Goal: Transaction & Acquisition: Purchase product/service

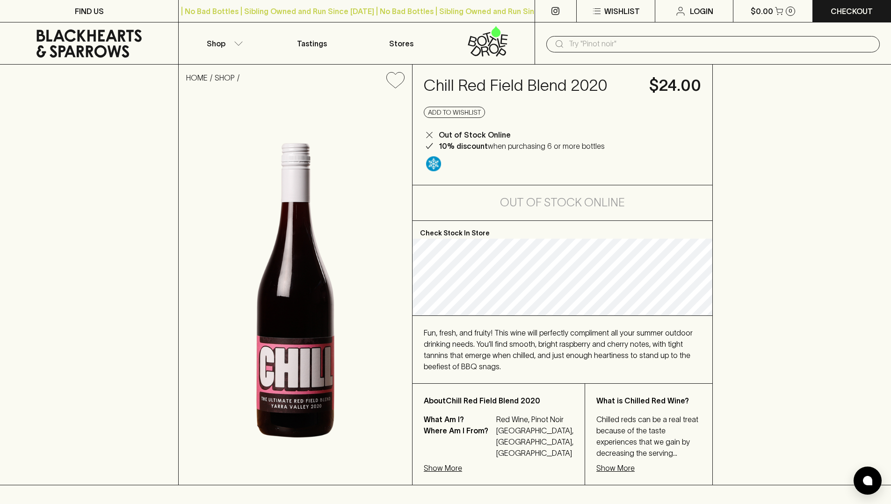
click at [590, 43] on input "text" at bounding box center [721, 43] width 304 height 15
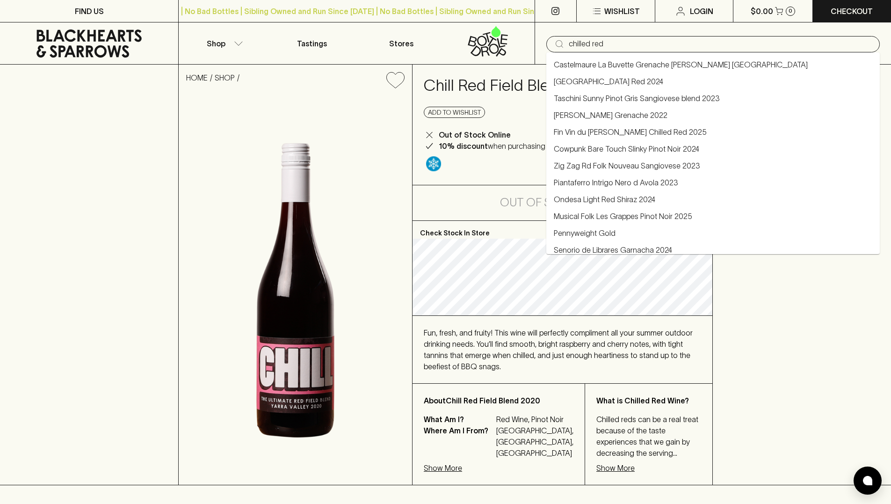
type input "chilled red"
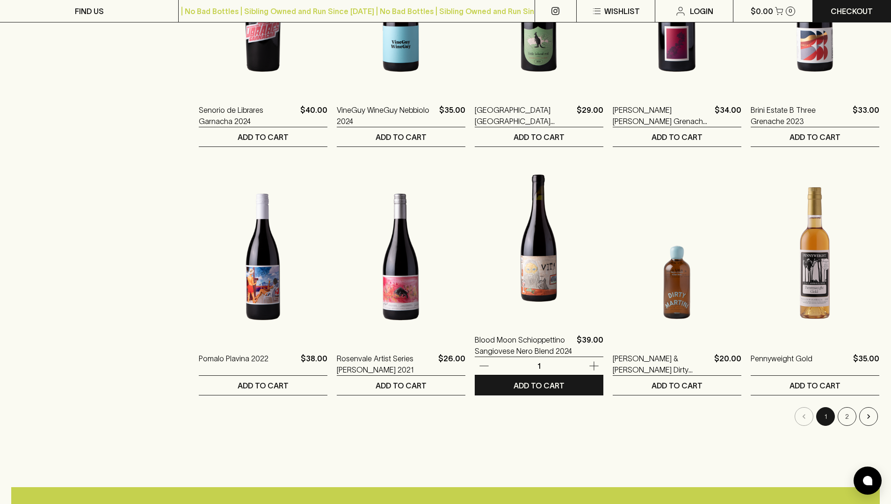
scroll to position [759, 0]
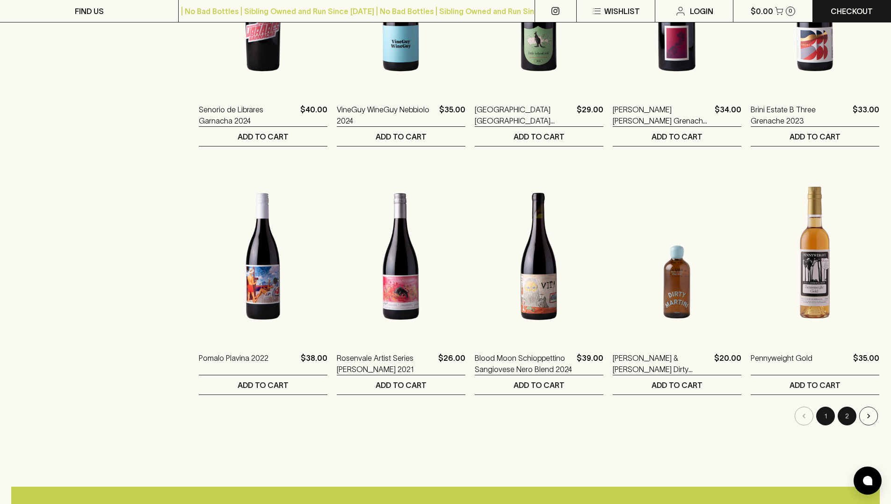
click at [848, 419] on button "2" at bounding box center [847, 415] width 19 height 19
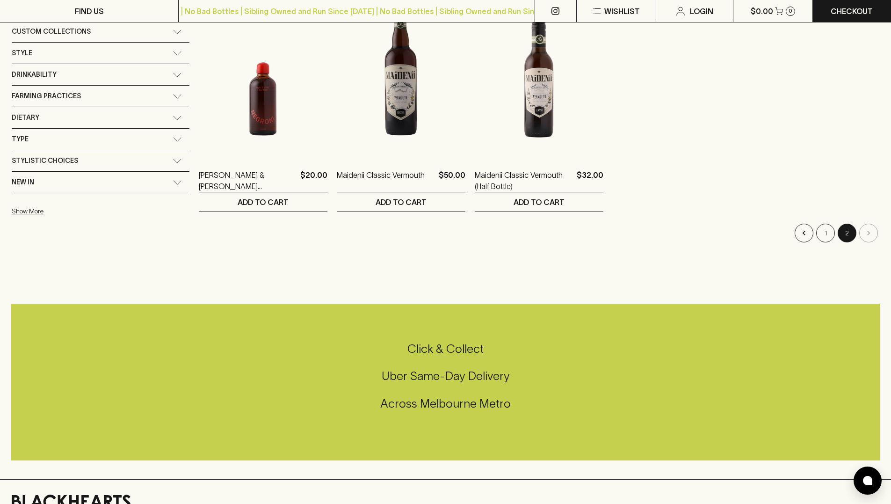
scroll to position [197, 0]
click at [825, 235] on button "1" at bounding box center [825, 232] width 19 height 19
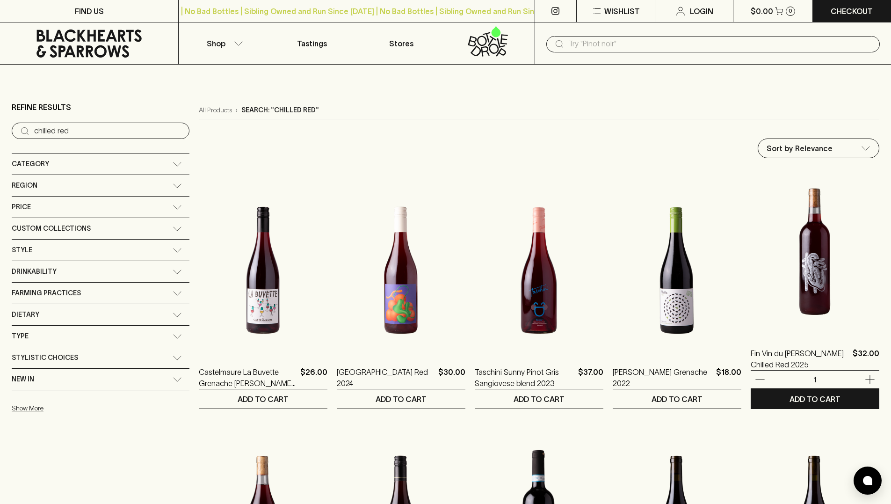
click at [805, 284] on img at bounding box center [815, 252] width 129 height 164
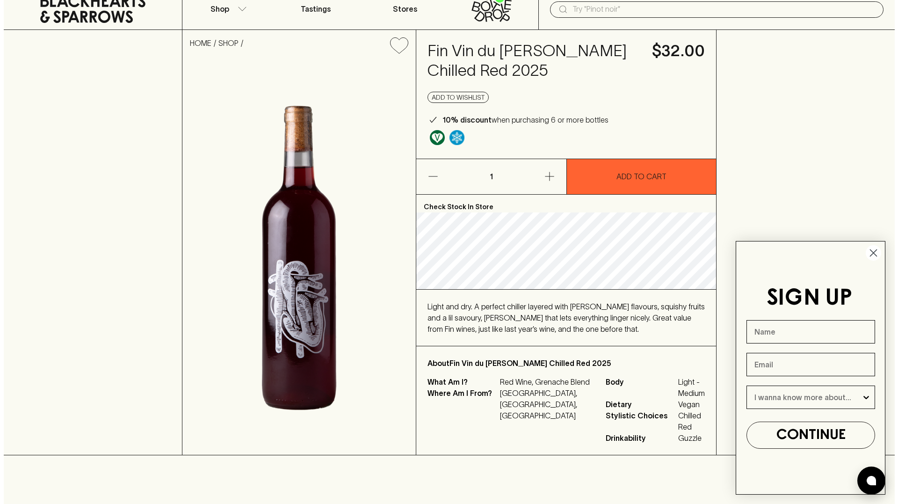
scroll to position [35, 0]
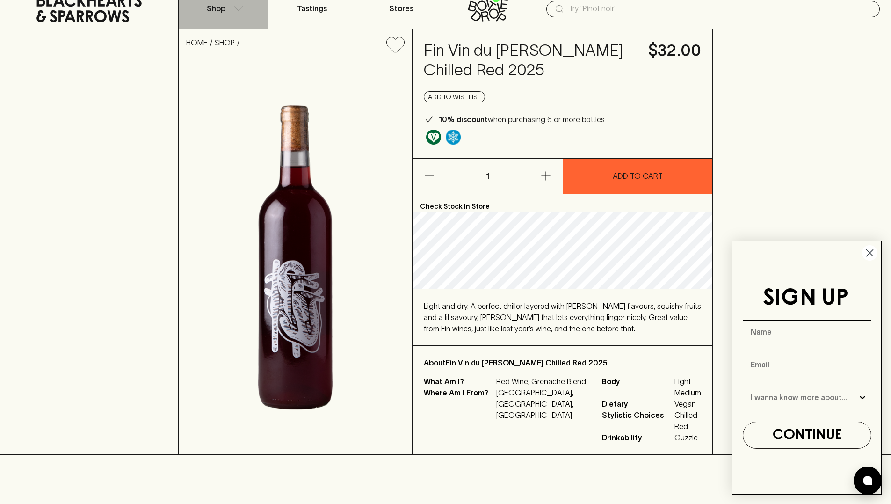
click at [230, 3] on button "Shop" at bounding box center [223, 8] width 89 height 42
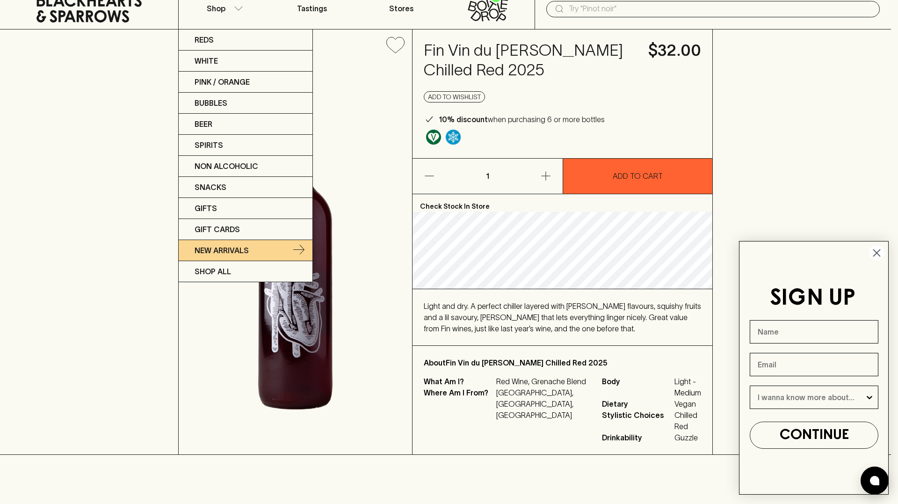
click at [239, 248] on p "New Arrivals" at bounding box center [222, 250] width 54 height 11
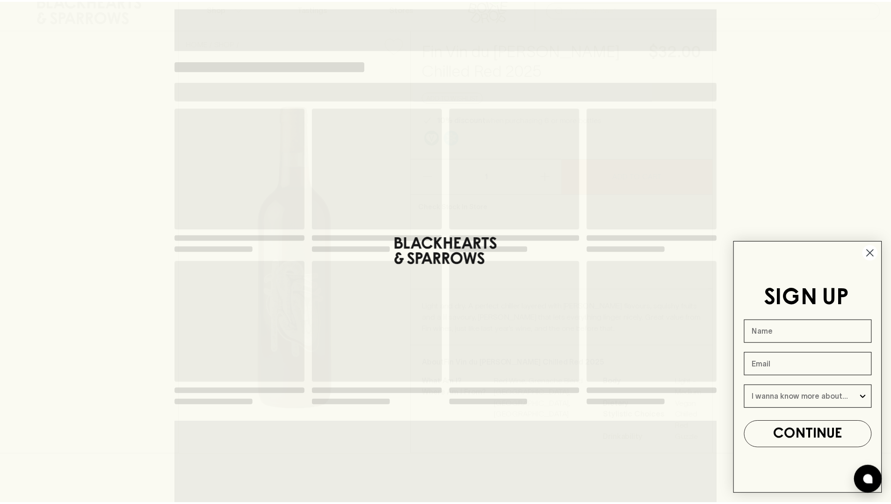
scroll to position [22, 0]
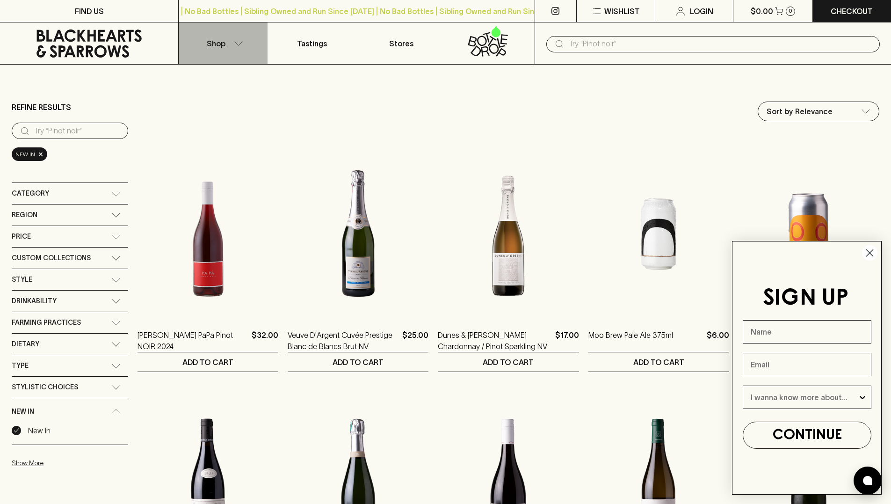
click at [229, 44] on button "Shop" at bounding box center [223, 43] width 89 height 42
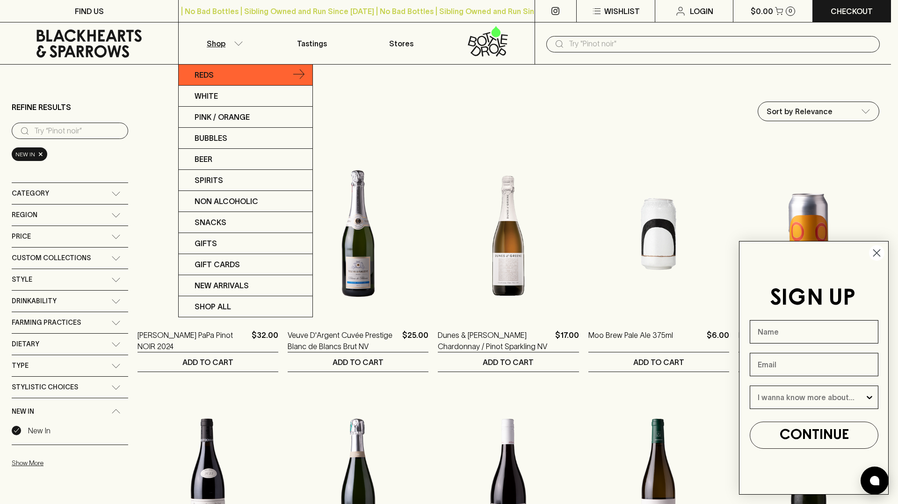
click at [241, 76] on link "Reds" at bounding box center [246, 75] width 134 height 21
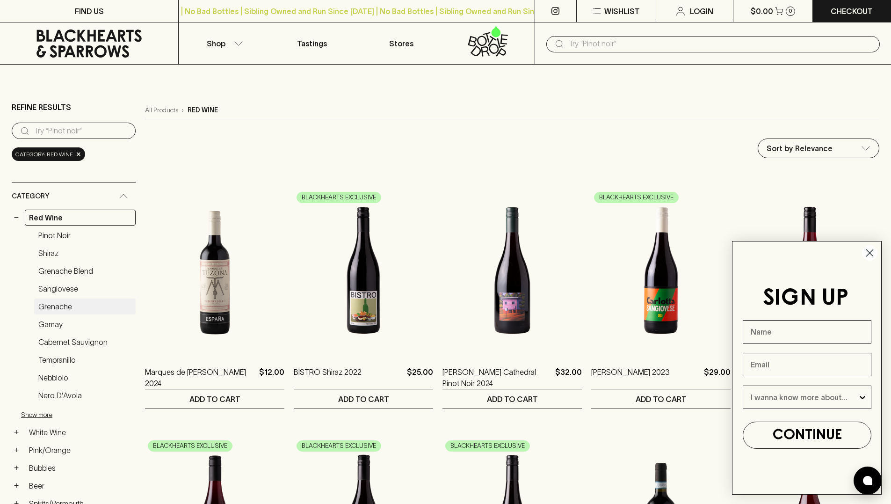
click at [70, 305] on link "Grenache" at bounding box center [84, 306] width 101 height 16
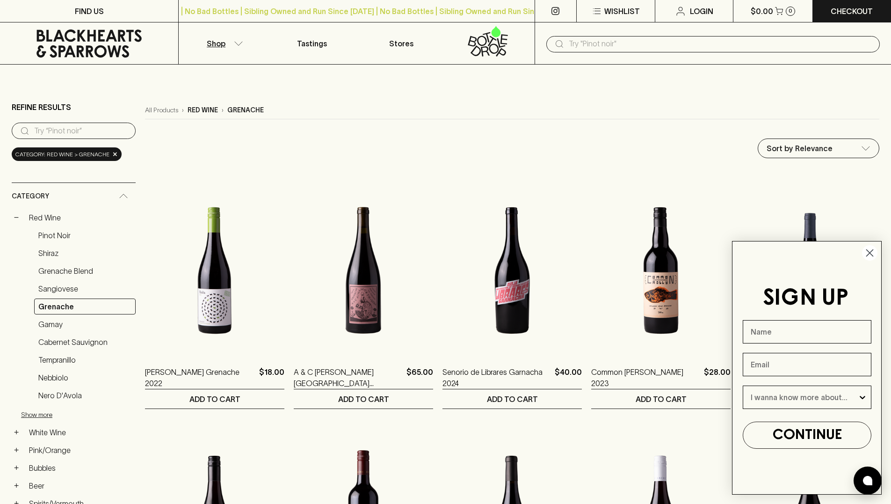
click at [870, 255] on circle "Close dialog" at bounding box center [869, 252] width 15 height 15
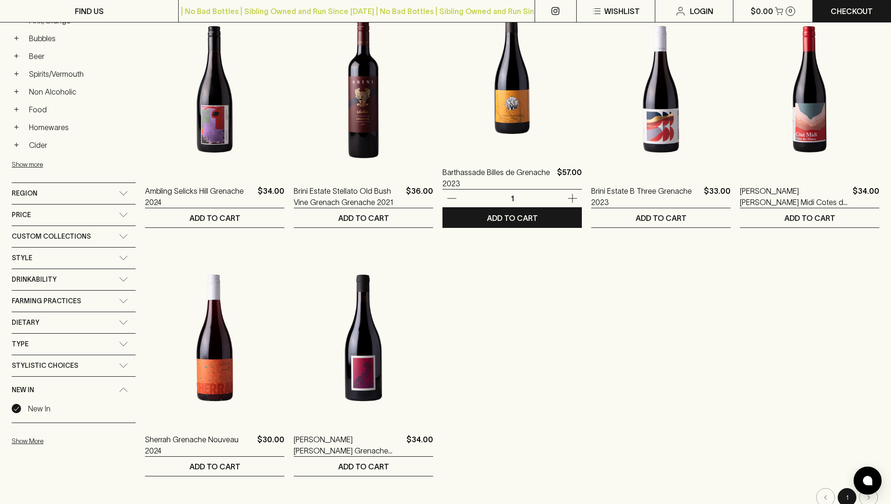
scroll to position [432, 0]
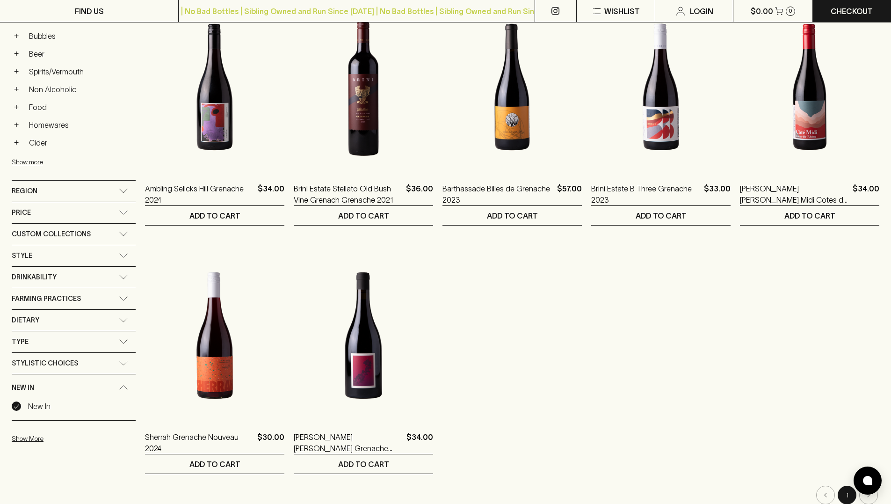
click at [129, 252] on div "Style" at bounding box center [74, 255] width 124 height 21
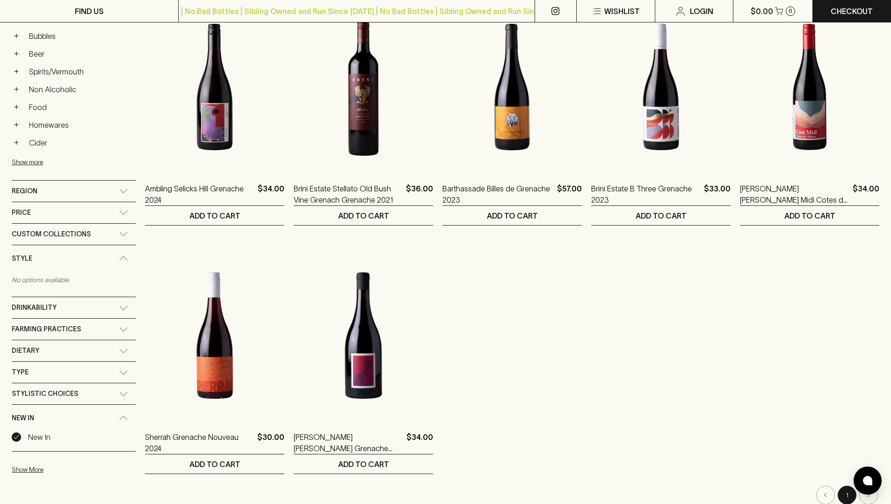
click at [129, 252] on div "Style" at bounding box center [74, 258] width 124 height 27
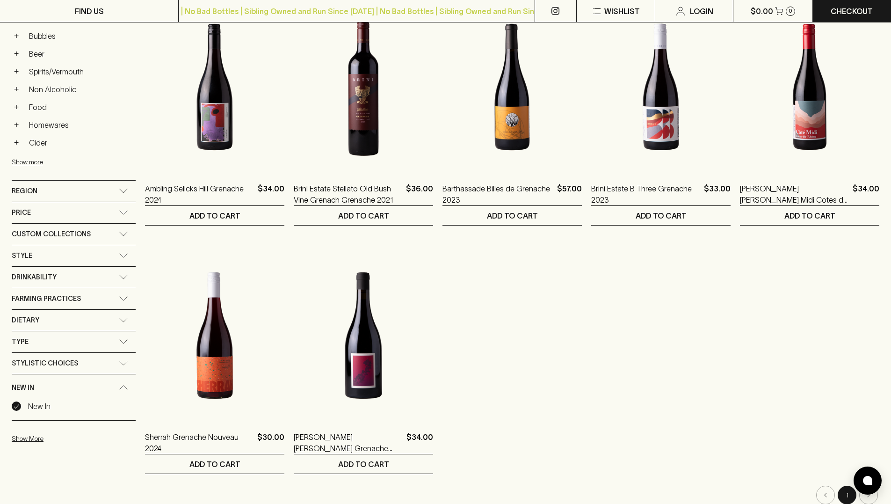
click at [130, 230] on div "Custom Collections" at bounding box center [74, 234] width 124 height 21
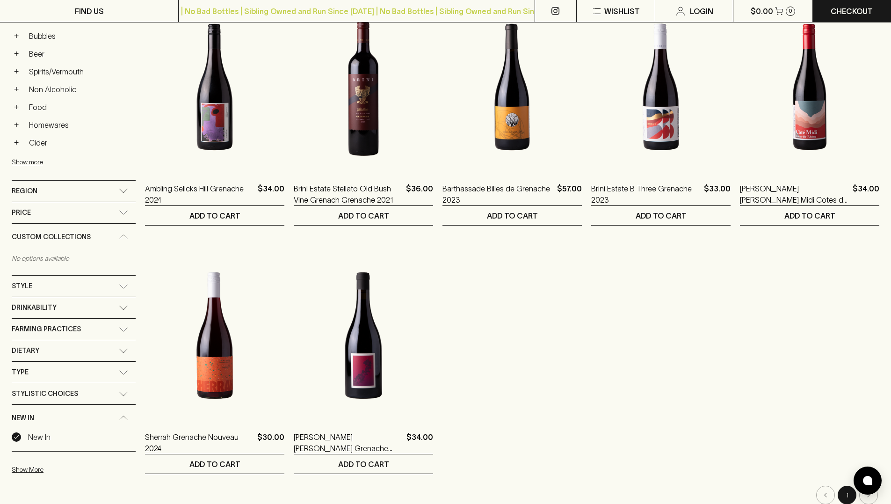
click at [129, 232] on div "Custom Collections" at bounding box center [74, 237] width 124 height 27
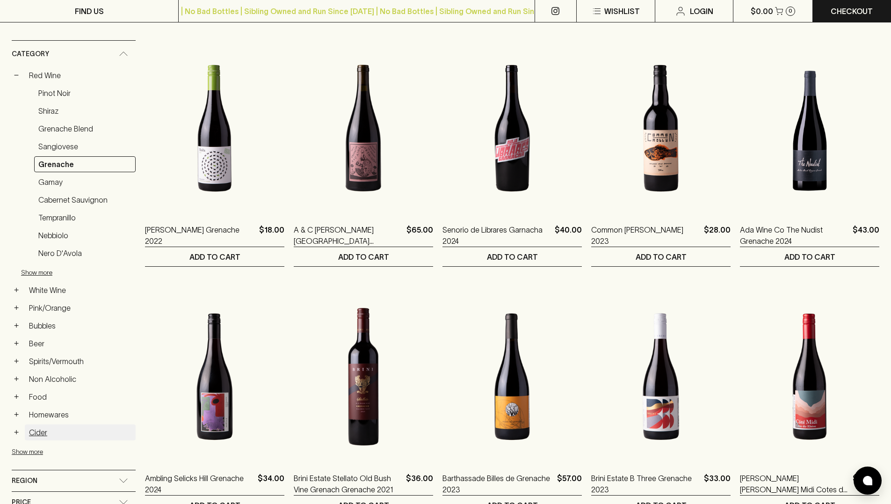
scroll to position [127, 0]
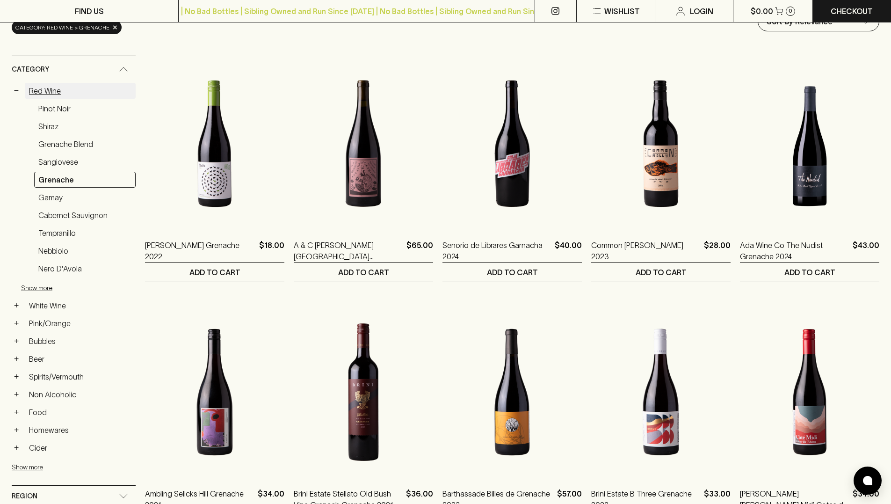
click at [47, 94] on link "Red Wine" at bounding box center [80, 91] width 111 height 16
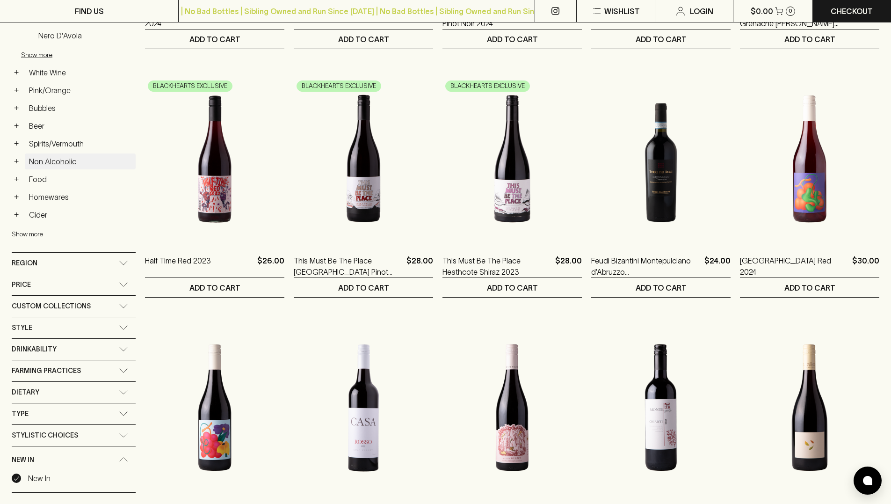
scroll to position [360, 0]
click at [125, 304] on icon at bounding box center [123, 305] width 9 height 5
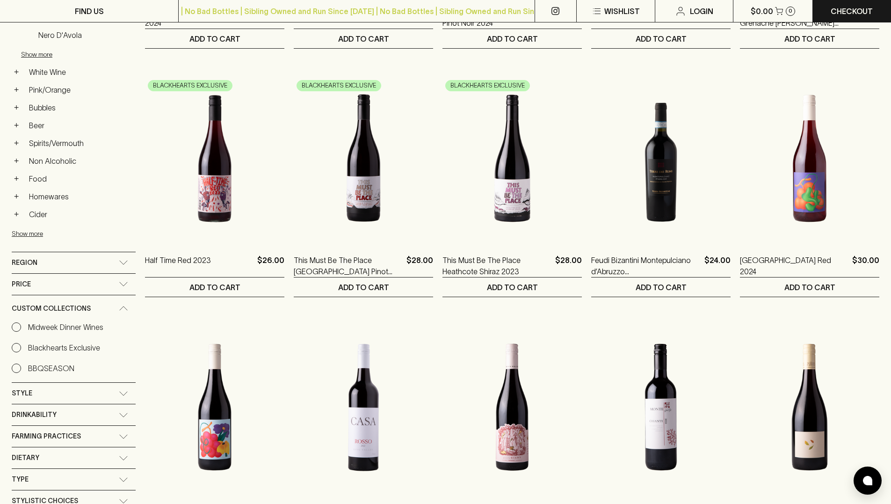
click at [122, 303] on div "Custom Collections" at bounding box center [74, 308] width 124 height 27
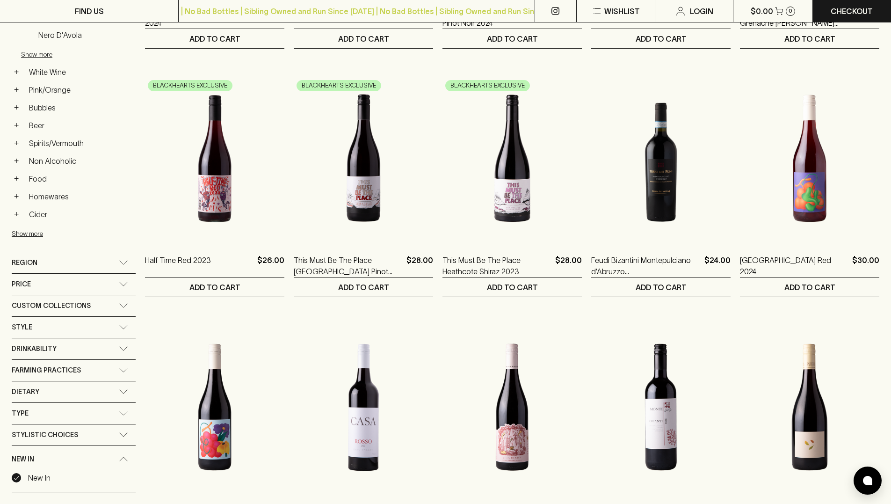
click at [123, 325] on icon at bounding box center [123, 327] width 9 height 5
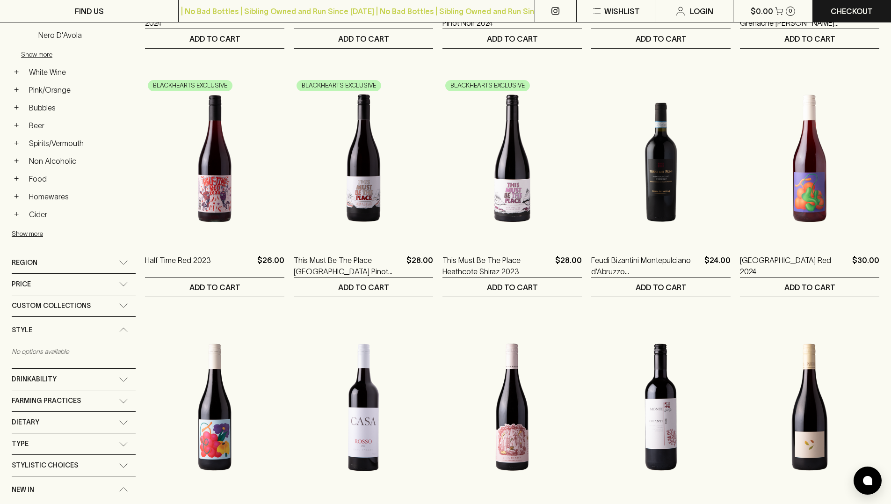
click at [123, 325] on div "Style" at bounding box center [74, 330] width 124 height 27
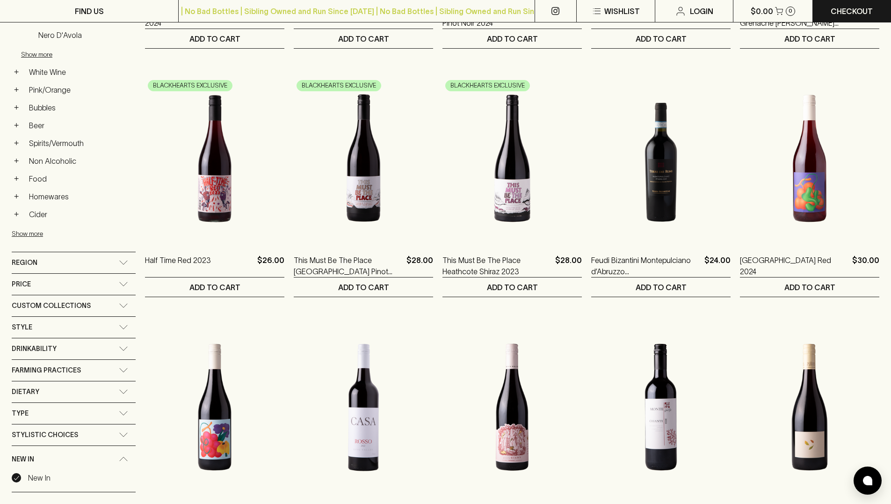
click at [124, 348] on icon at bounding box center [123, 348] width 9 height 5
click at [124, 348] on div "Drinkability" at bounding box center [74, 351] width 124 height 27
click at [125, 375] on div "Farming Practices" at bounding box center [74, 370] width 124 height 21
click at [125, 375] on div "Farming Practices" at bounding box center [74, 373] width 124 height 27
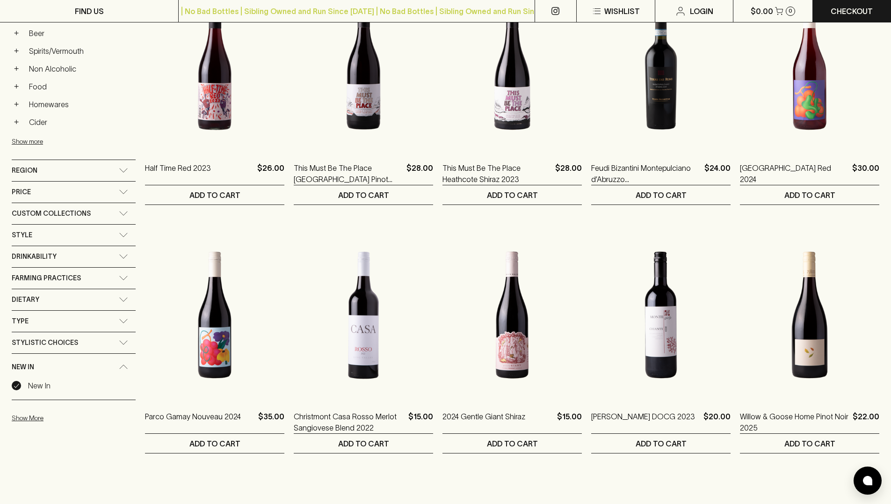
scroll to position [454, 0]
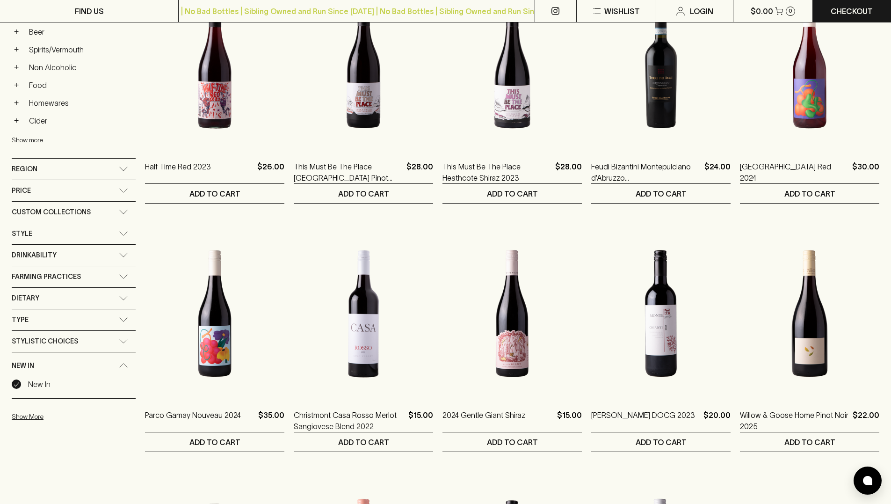
click at [125, 346] on div "Stylistic Choices" at bounding box center [74, 341] width 124 height 21
click at [125, 346] on div "Stylistic Choices" at bounding box center [74, 344] width 124 height 27
click at [124, 317] on div "Type" at bounding box center [74, 319] width 124 height 21
click at [124, 317] on div "Type" at bounding box center [74, 322] width 124 height 27
click at [36, 384] on p "New In" at bounding box center [39, 383] width 22 height 11
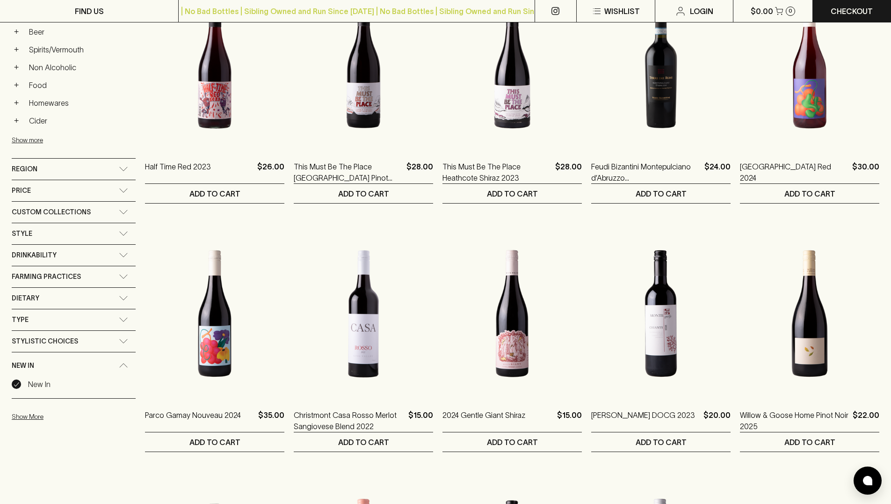
click at [21, 384] on input "New In" at bounding box center [16, 383] width 9 height 9
click at [122, 343] on div "Stylistic Choices" at bounding box center [74, 341] width 124 height 21
click at [122, 343] on icon at bounding box center [123, 343] width 9 height 5
click at [122, 314] on div "Type" at bounding box center [74, 319] width 124 height 21
click at [122, 314] on div "Type" at bounding box center [74, 322] width 124 height 27
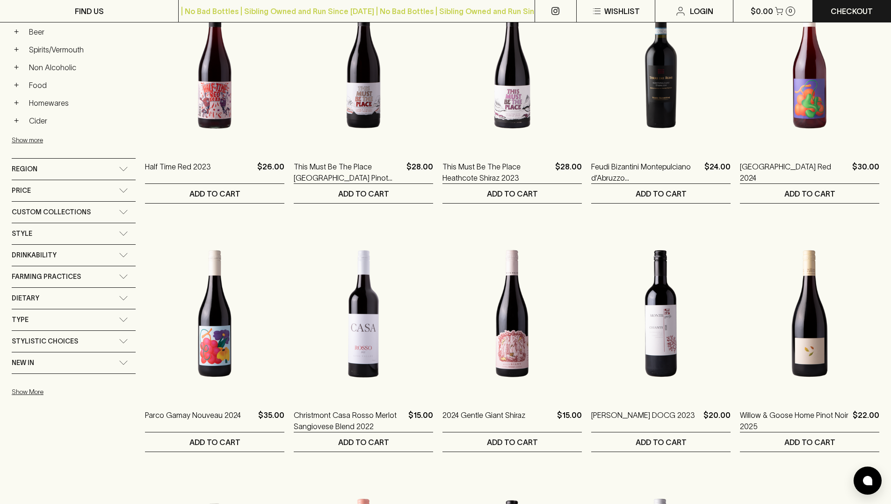
click at [122, 297] on icon at bounding box center [123, 298] width 9 height 5
click at [122, 297] on div "Dietary" at bounding box center [74, 301] width 124 height 27
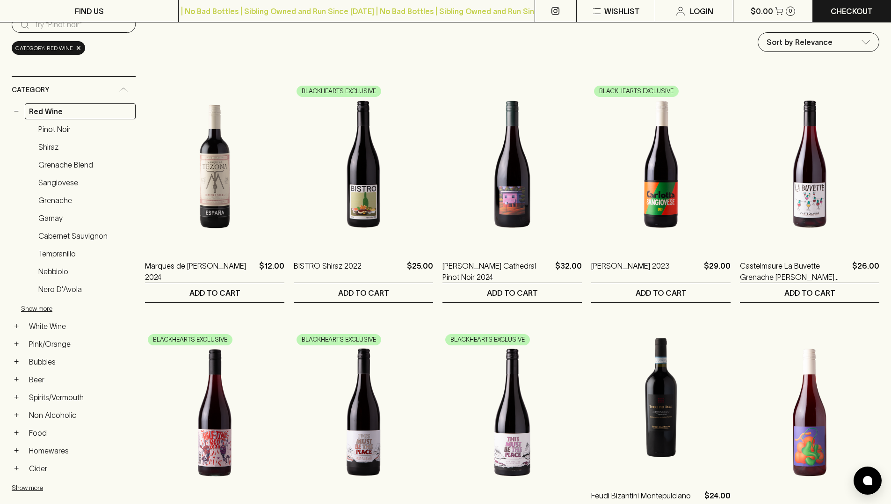
scroll to position [0, 0]
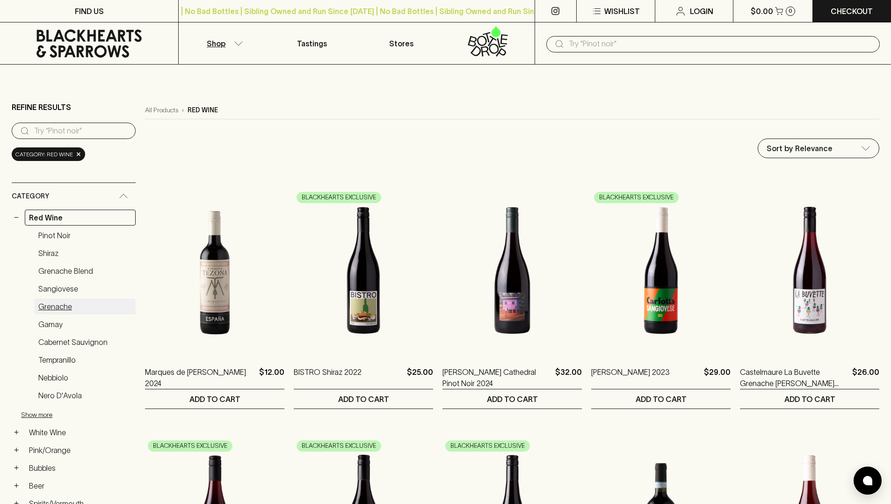
click at [72, 304] on link "Grenache" at bounding box center [84, 306] width 101 height 16
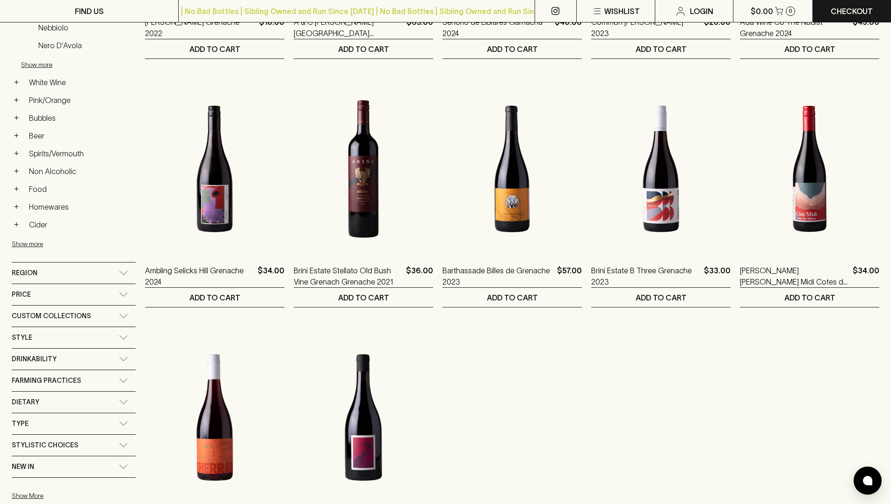
scroll to position [350, 0]
click at [106, 359] on div "Drinkability" at bounding box center [65, 359] width 107 height 12
click at [48, 377] on p "Guzzle" at bounding box center [39, 379] width 23 height 11
click at [21, 377] on input "Guzzle" at bounding box center [16, 379] width 9 height 9
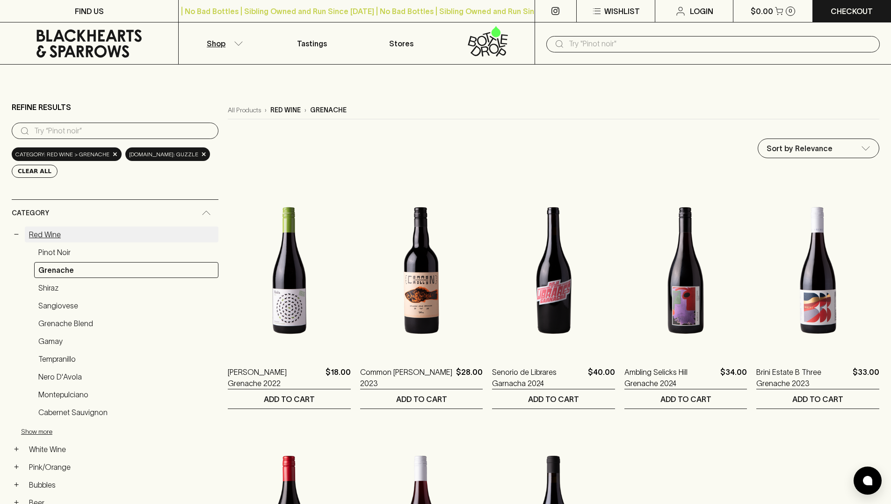
click at [53, 233] on link "Red Wine" at bounding box center [122, 234] width 194 height 16
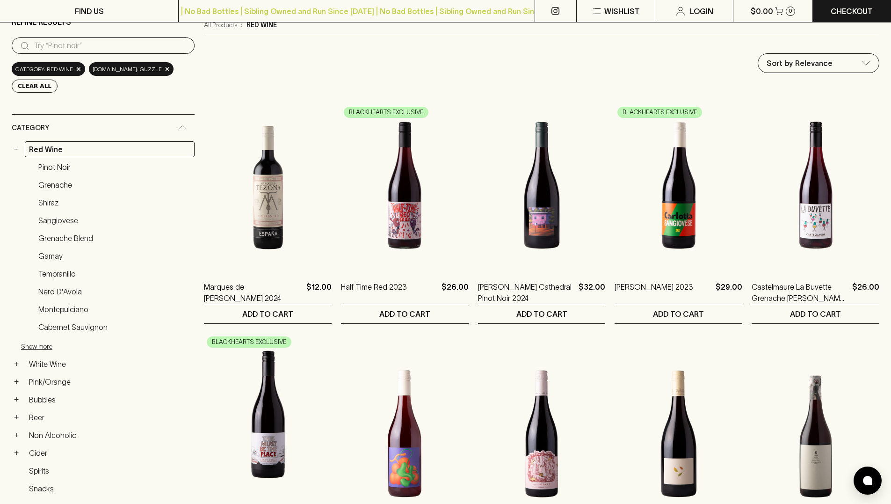
scroll to position [86, 0]
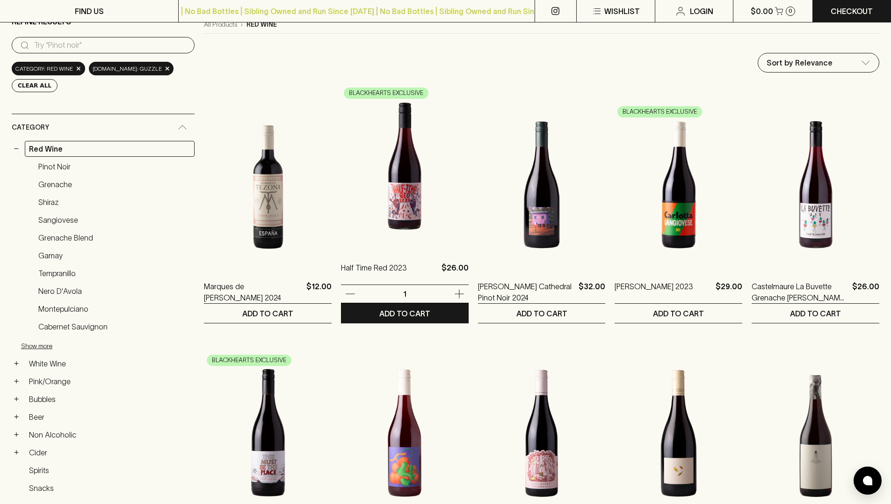
drag, startPoint x: 375, startPoint y: 217, endPoint x: 354, endPoint y: 49, distance: 169.6
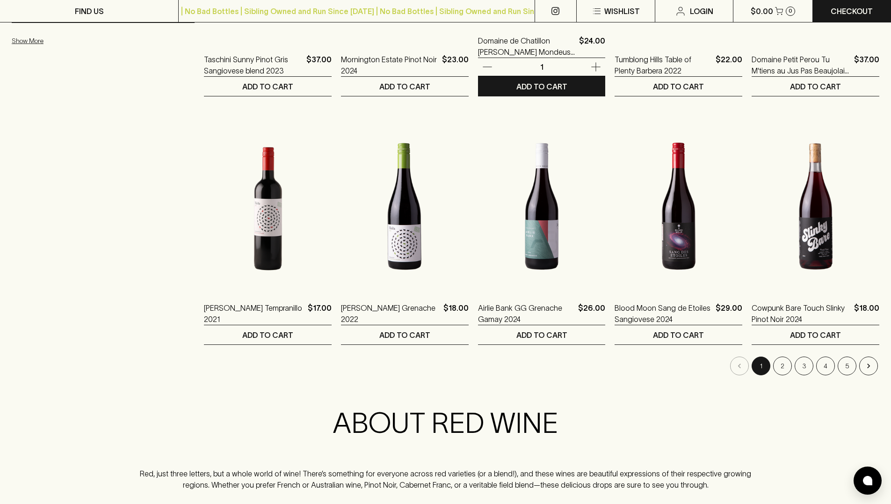
scroll to position [815, 0]
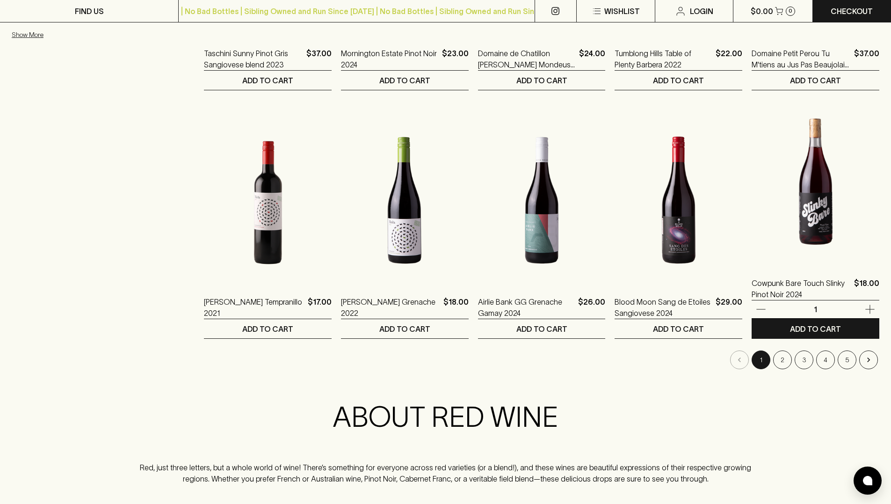
click at [824, 232] on img at bounding box center [816, 182] width 128 height 164
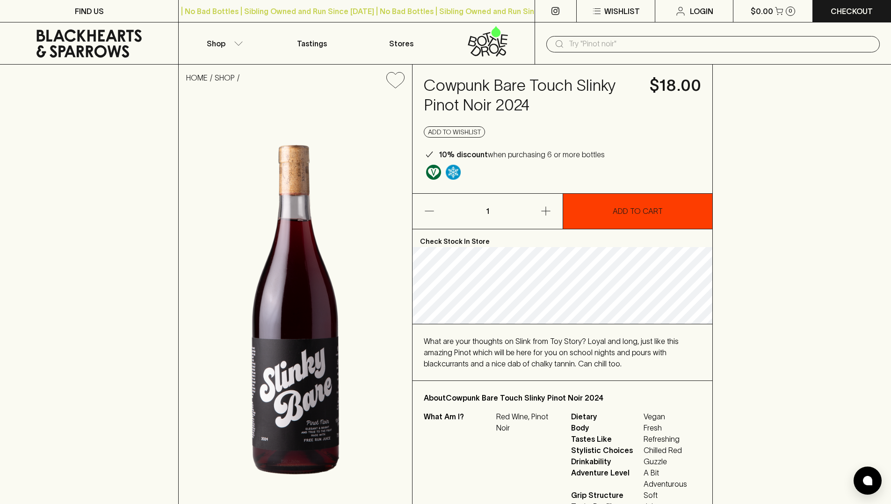
click at [662, 223] on button "ADD TO CART" at bounding box center [638, 211] width 150 height 35
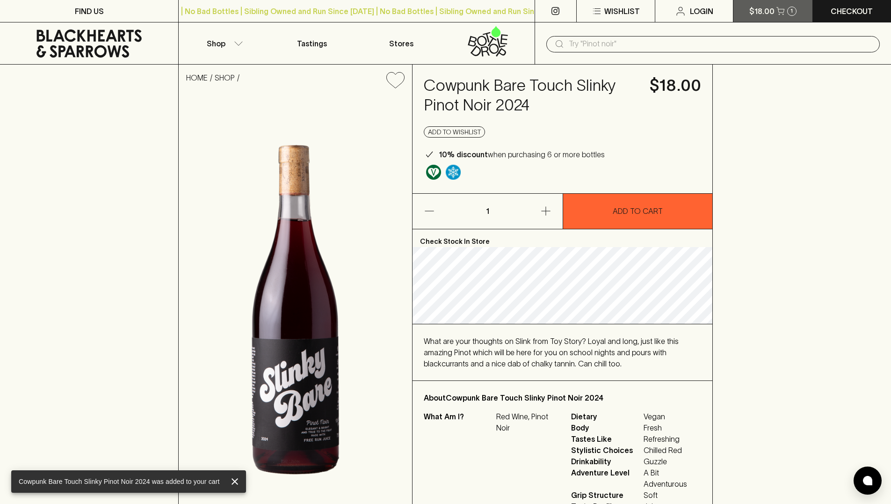
click at [792, 7] on div "1" at bounding box center [791, 11] width 9 height 9
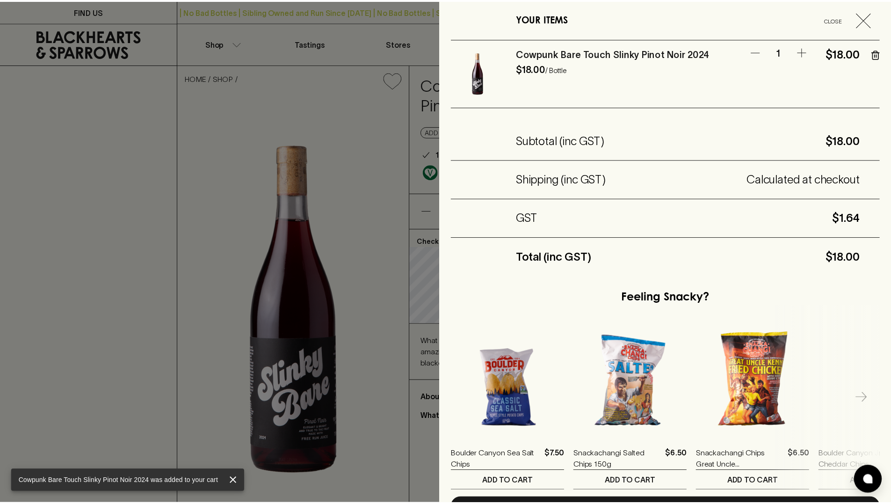
scroll to position [63, 0]
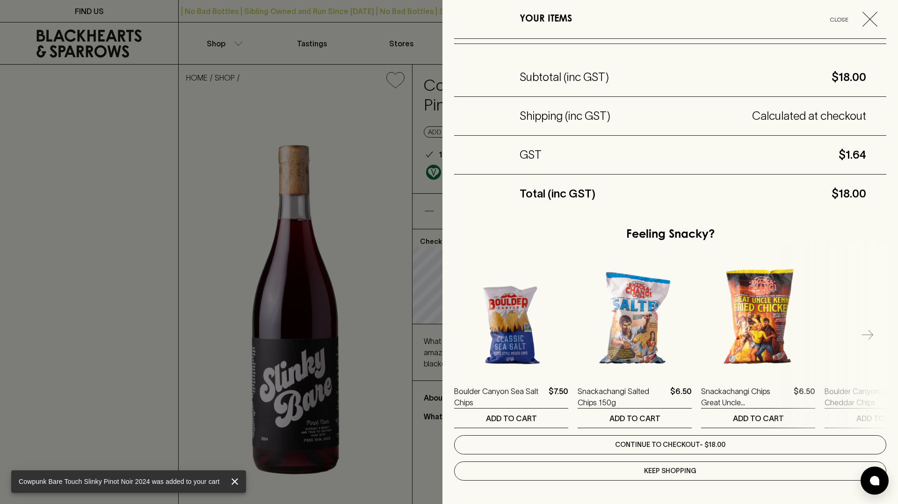
click at [694, 441] on link "Continue to checkout - $18.00" at bounding box center [670, 444] width 432 height 19
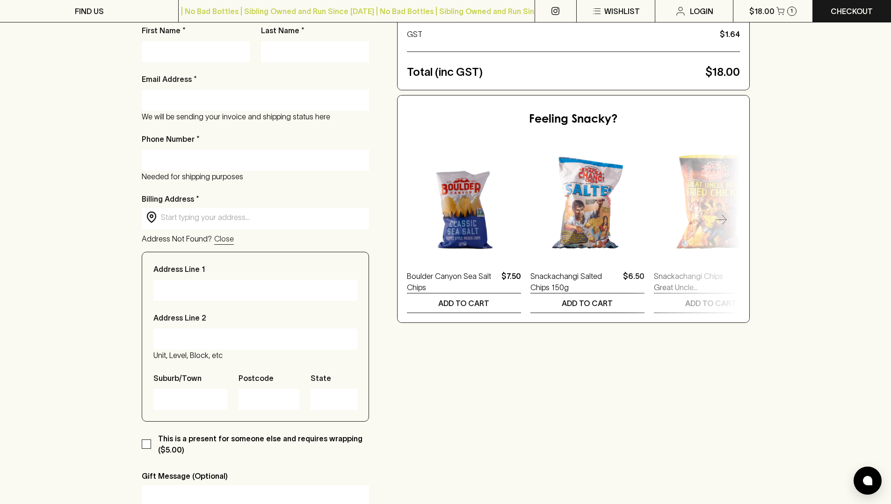
scroll to position [184, 0]
click at [275, 217] on input "text" at bounding box center [263, 216] width 204 height 11
click at [221, 159] on input "Phone Number *" at bounding box center [255, 159] width 213 height 15
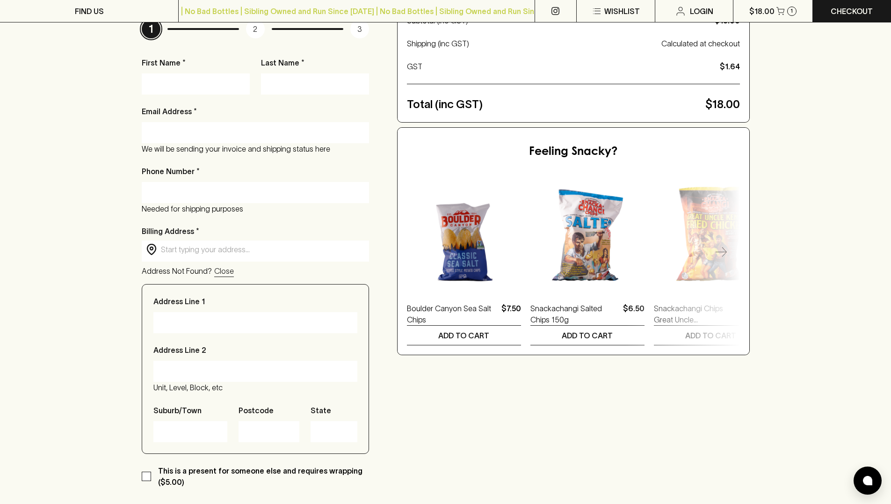
scroll to position [150, 0]
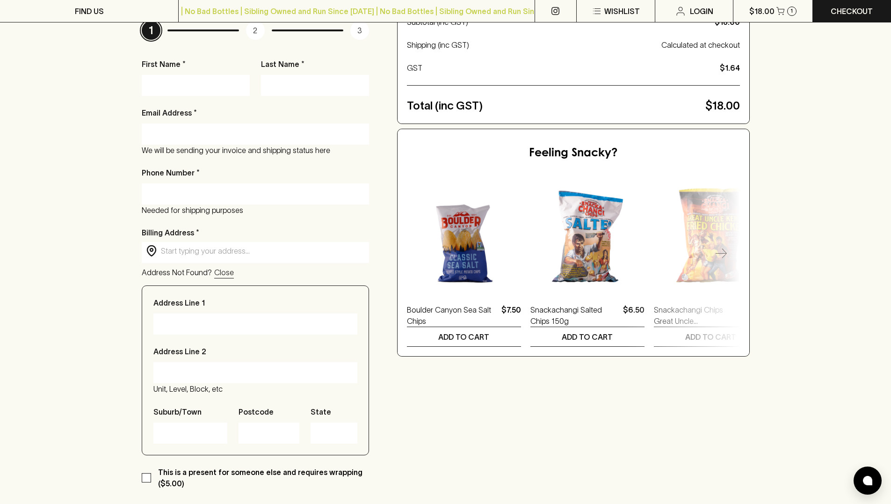
click at [222, 327] on input "Address Line 1" at bounding box center [255, 323] width 190 height 15
type input "169 argy"
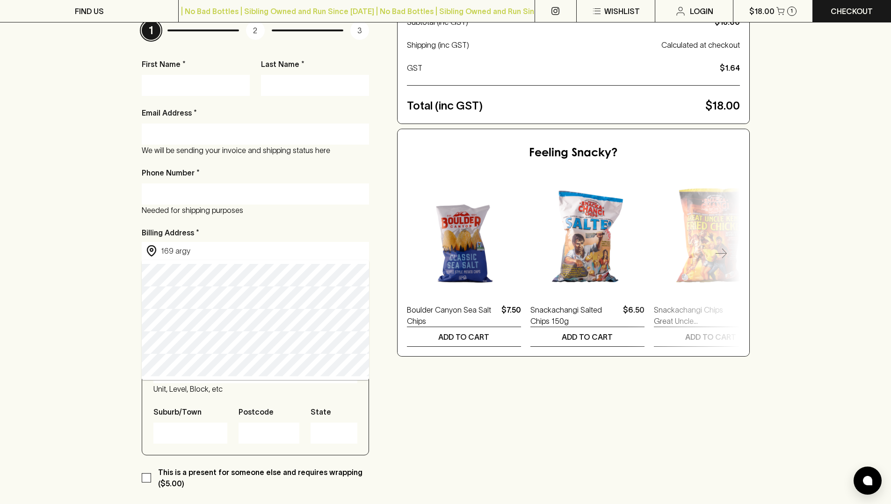
type input "[STREET_ADDRESS]"
type input "Fitzroy"
type input "3065"
type input "Victoria"
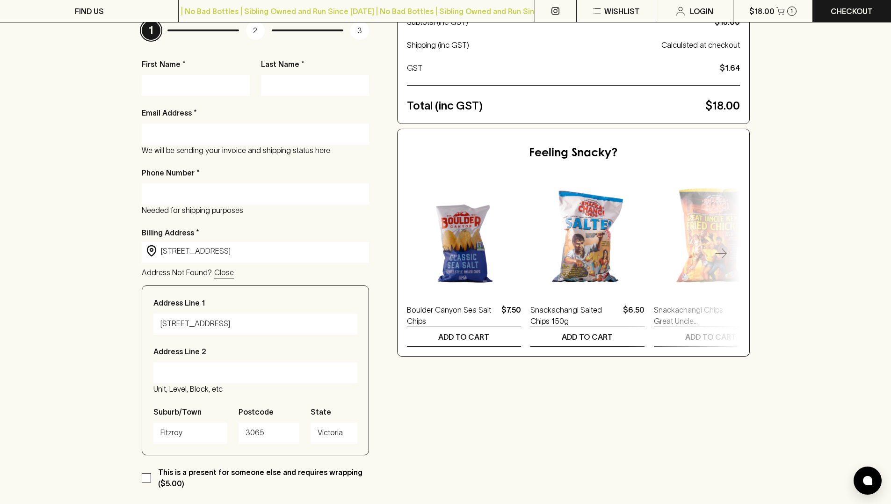
type input "[STREET_ADDRESS]"
click at [114, 334] on div "Checkout Already have an account? Login for a faster checkout PERSONAL DETAILS …" at bounding box center [445, 291] width 891 height 752
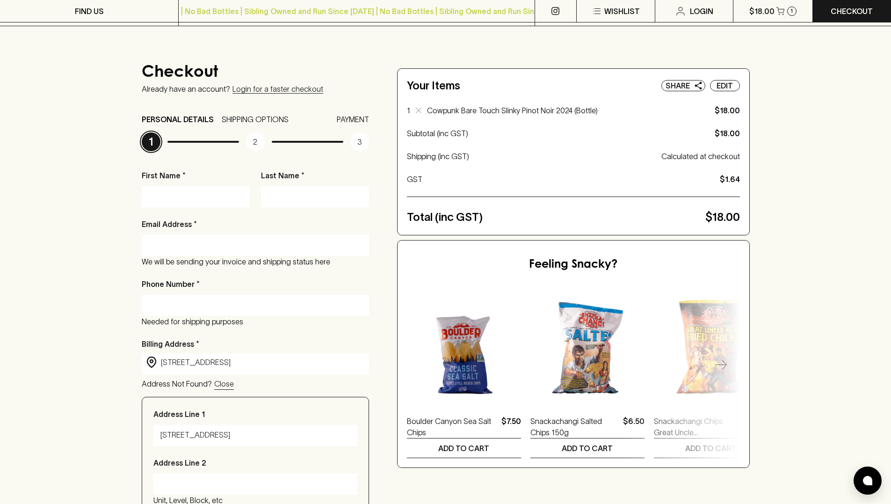
scroll to position [37, 0]
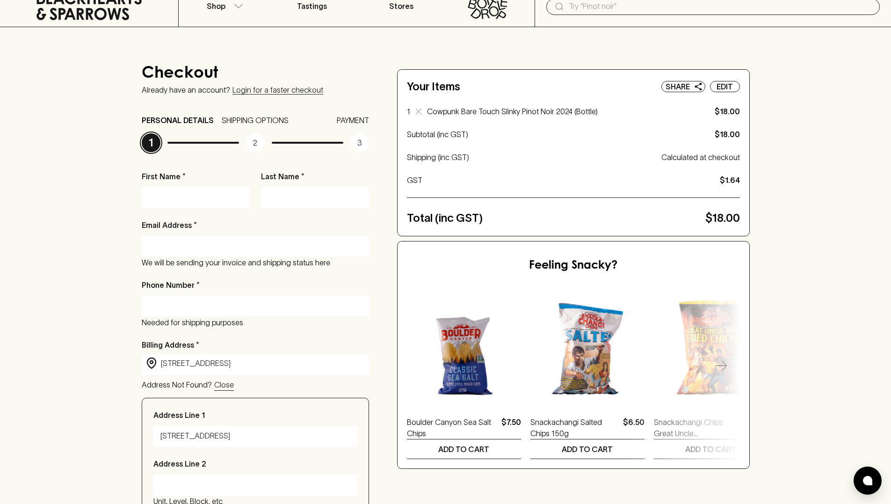
click at [188, 185] on div "First Name *" at bounding box center [196, 189] width 108 height 37
click at [188, 201] on input "First Name *" at bounding box center [196, 197] width 94 height 15
type input "J"
type input "[PERSON_NAME]"
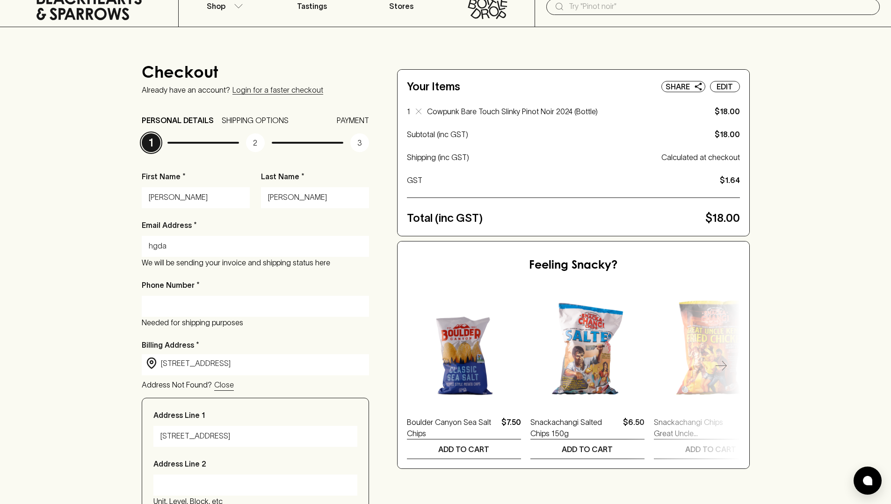
type input "[EMAIL_ADDRESS][DOMAIN_NAME]"
type input "0422377043"
click at [211, 311] on input "0422377043" at bounding box center [255, 305] width 213 height 15
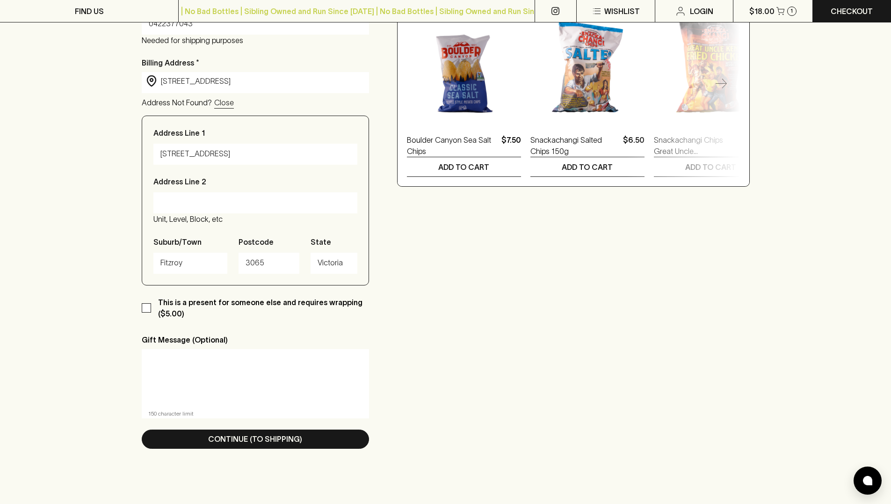
scroll to position [322, 0]
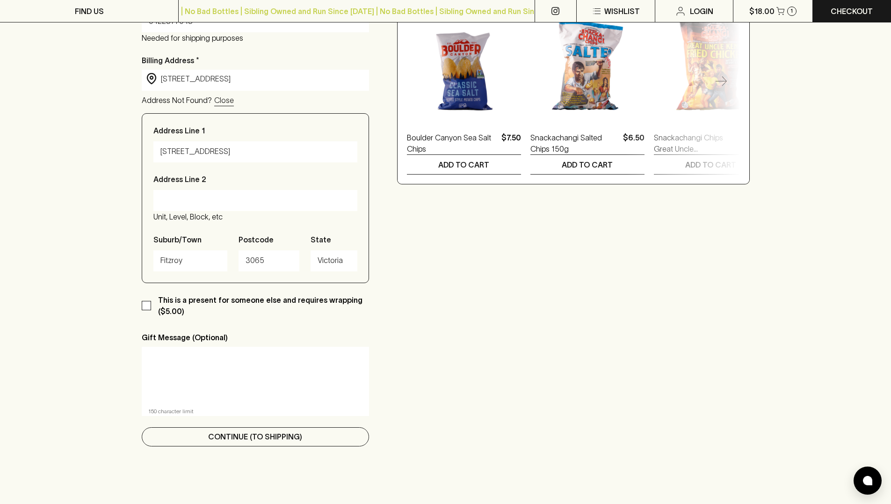
click at [308, 436] on button "Continue (To Shipping)" at bounding box center [255, 436] width 227 height 19
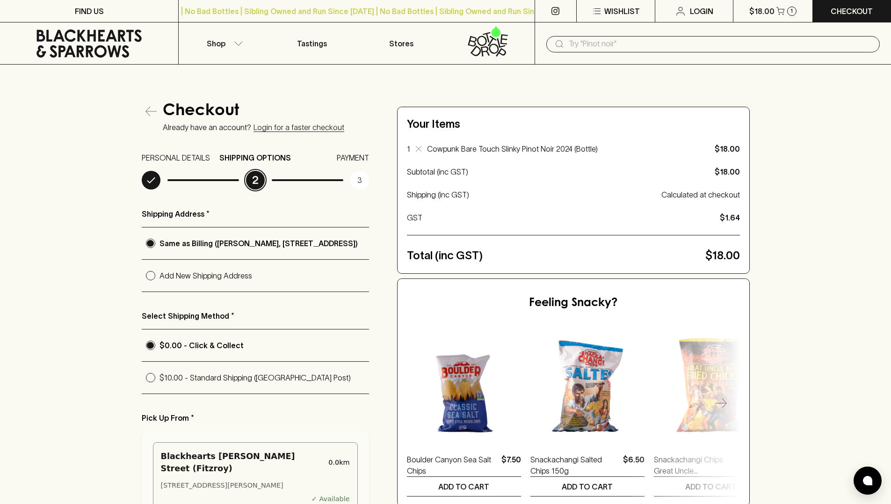
scroll to position [0, 0]
click at [192, 281] on p "Add New Shipping Address" at bounding box center [264, 274] width 210 height 11
click at [159, 282] on input "Add New Shipping Address" at bounding box center [151, 275] width 18 height 18
radio input "true"
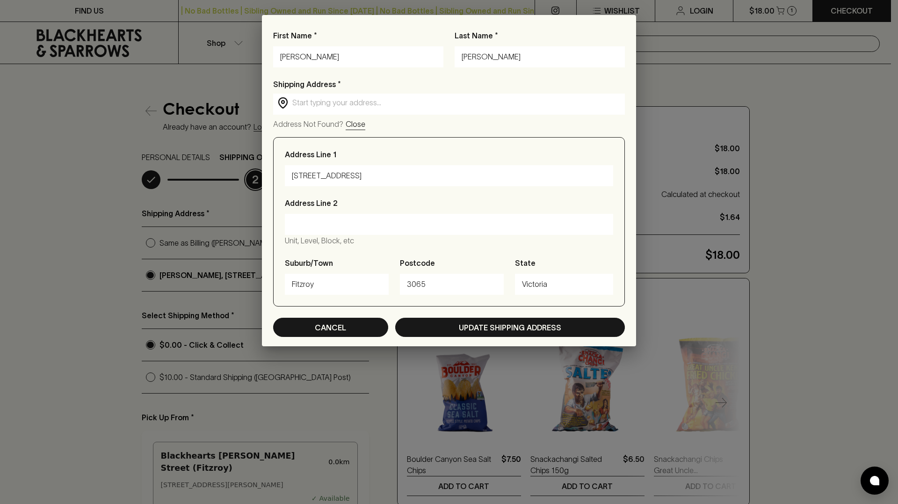
click at [362, 327] on button "Cancel" at bounding box center [330, 327] width 115 height 19
radio input "true"
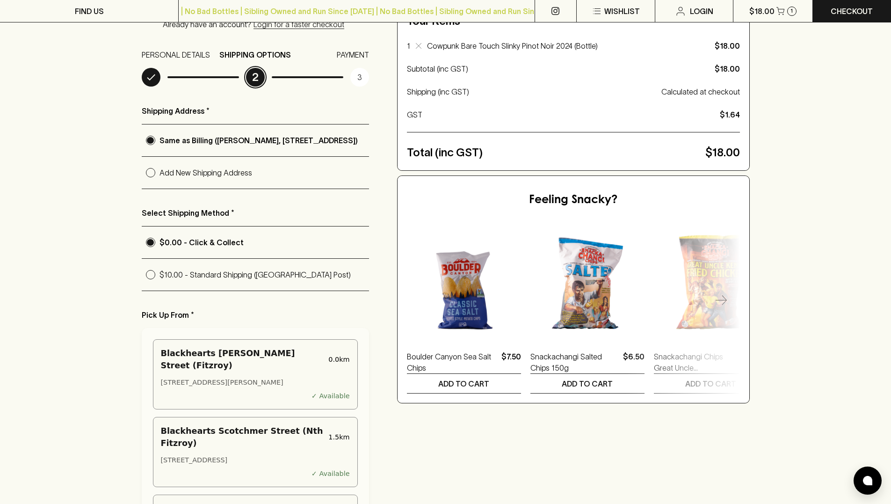
scroll to position [116, 0]
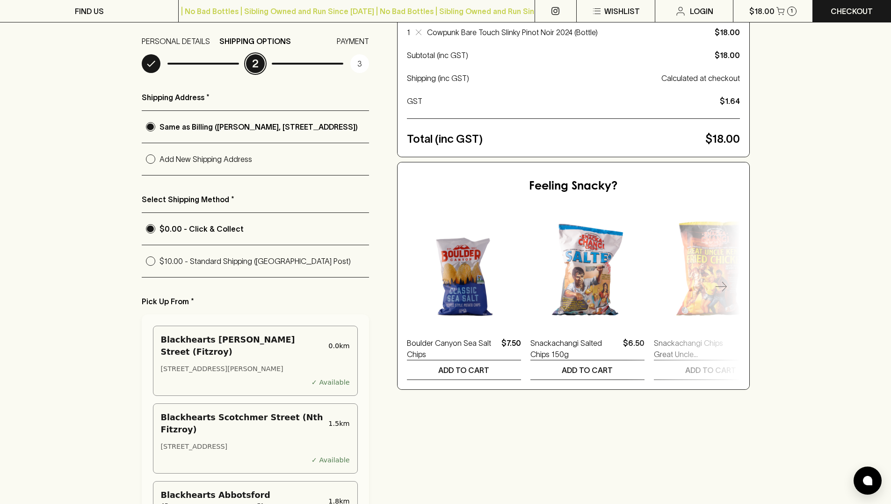
click at [208, 159] on p "Add New Shipping Address" at bounding box center [264, 158] width 210 height 11
click at [159, 159] on input "Add New Shipping Address" at bounding box center [151, 159] width 18 height 18
radio input "true"
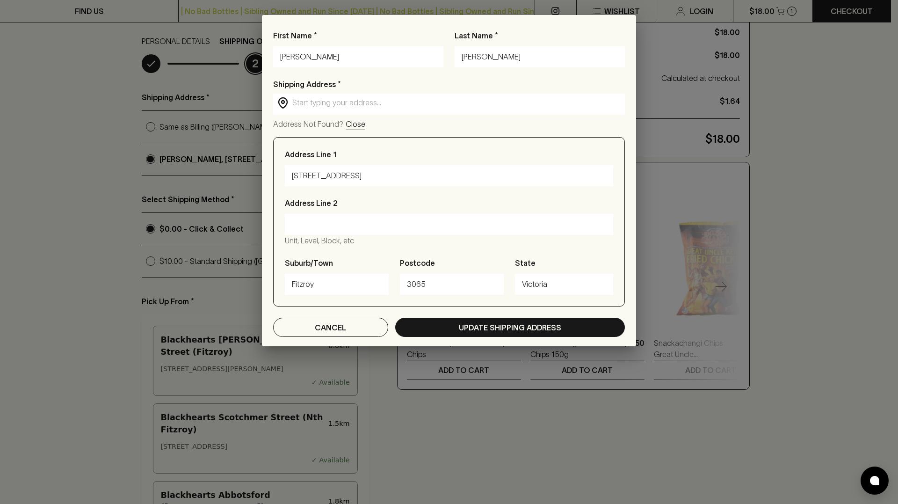
click at [324, 338] on div "First Name * [PERSON_NAME] Last Name * [PERSON_NAME] Shipping Address * ​ ​ Add…" at bounding box center [449, 188] width 374 height 316
click at [328, 329] on p "Cancel" at bounding box center [330, 327] width 31 height 11
radio input "true"
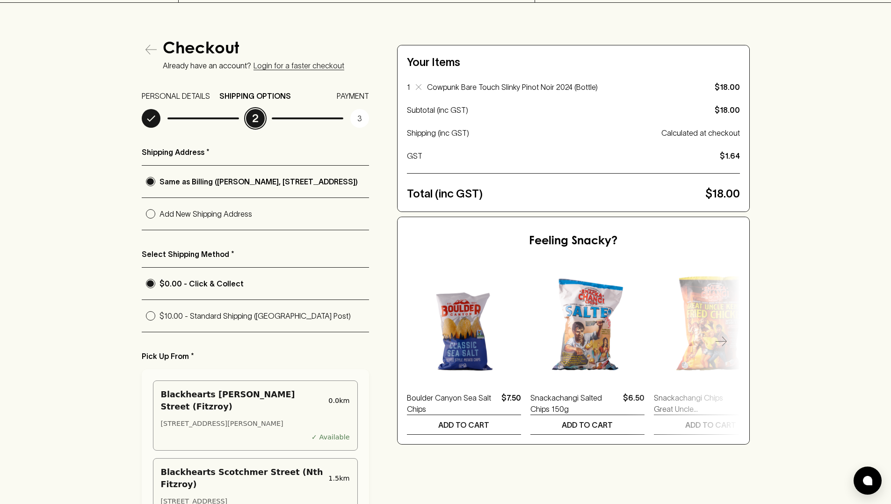
scroll to position [61, 0]
click at [177, 81] on div "Checkout Already have an account? Login for a faster checkout PERSONAL DETAILS …" at bounding box center [255, 426] width 227 height 770
click at [148, 46] on icon "button" at bounding box center [150, 49] width 11 height 11
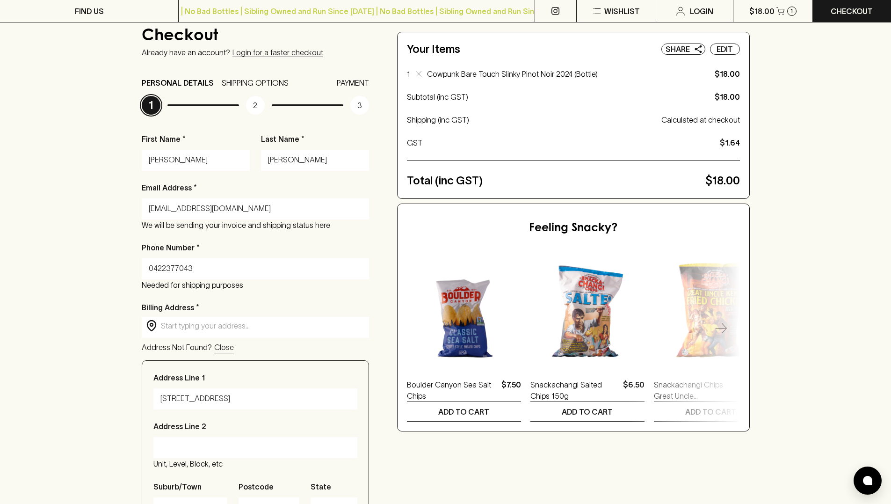
scroll to position [75, 0]
click at [195, 159] on input "[PERSON_NAME]" at bounding box center [196, 159] width 94 height 15
type input "Hebe"
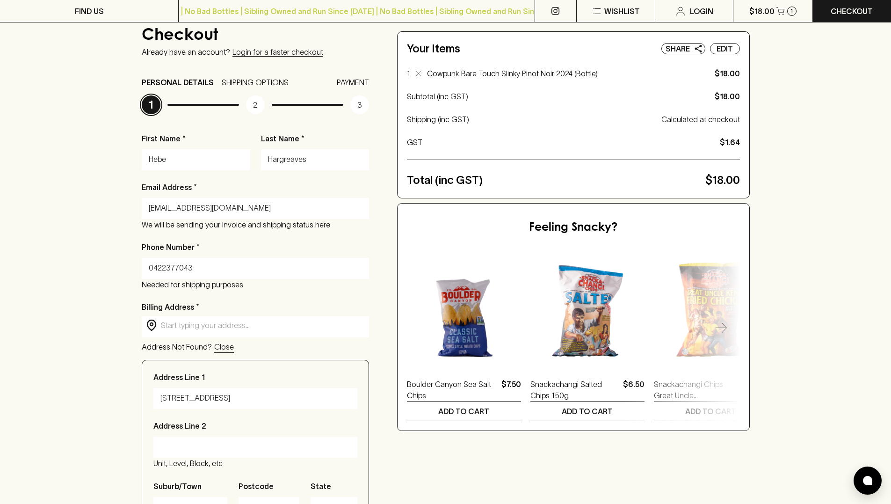
type input "Hargreaves"
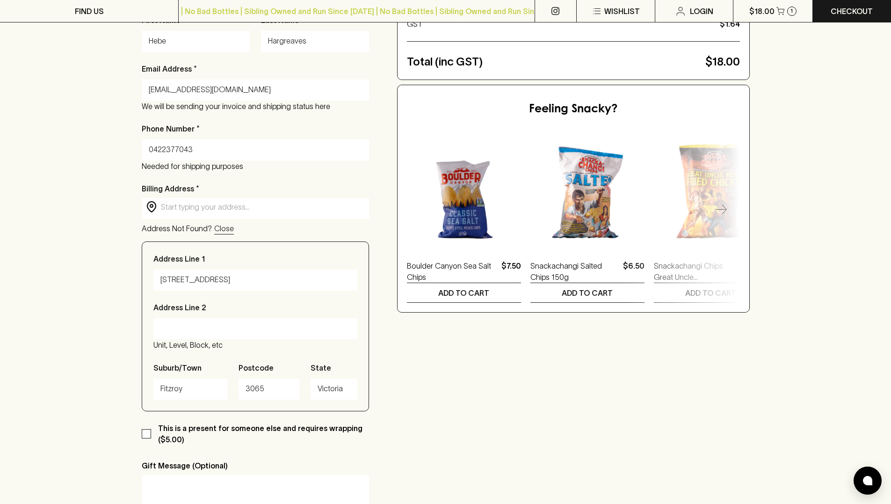
scroll to position [206, 0]
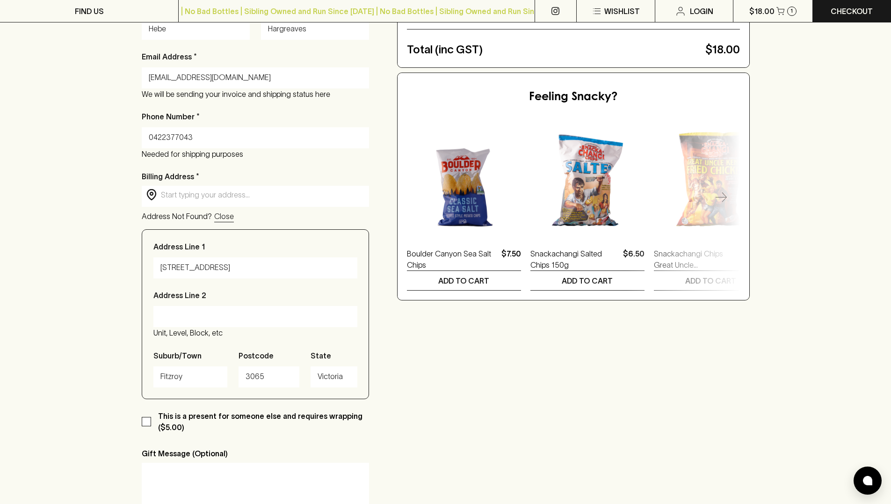
click at [234, 195] on input "text" at bounding box center [263, 194] width 204 height 11
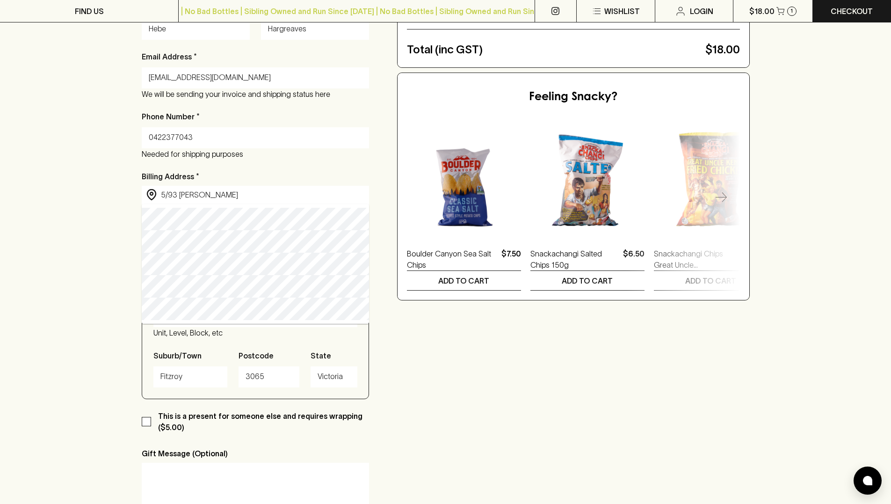
type input "[STREET_ADDRESS][PERSON_NAME]"
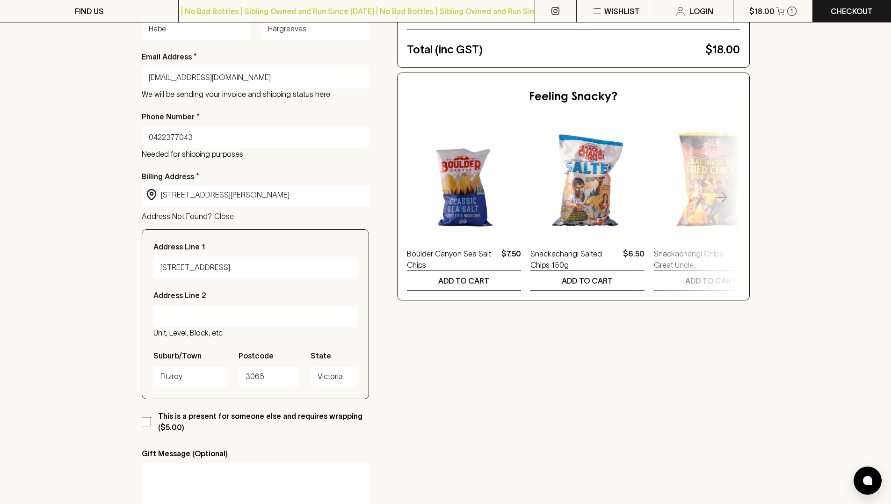
type input "[STREET_ADDRESS][PERSON_NAME]"
type input "Labrador"
type input "4215"
type input "[GEOGRAPHIC_DATA]"
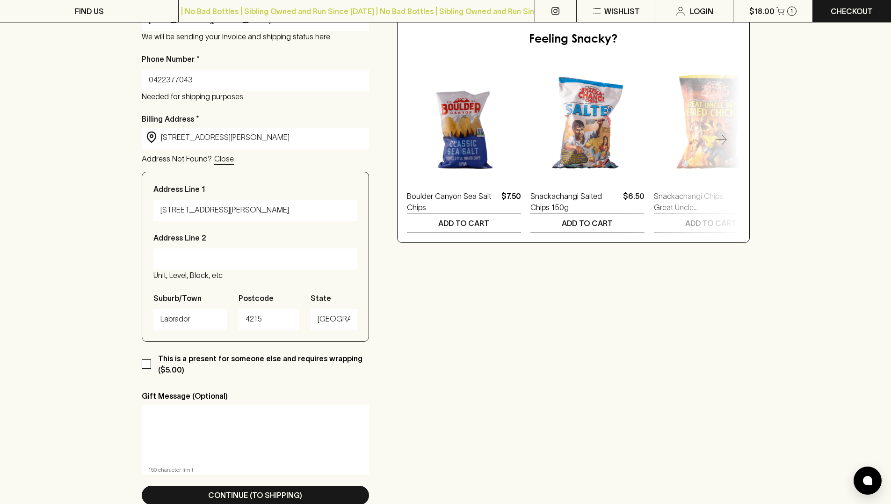
scroll to position [285, 0]
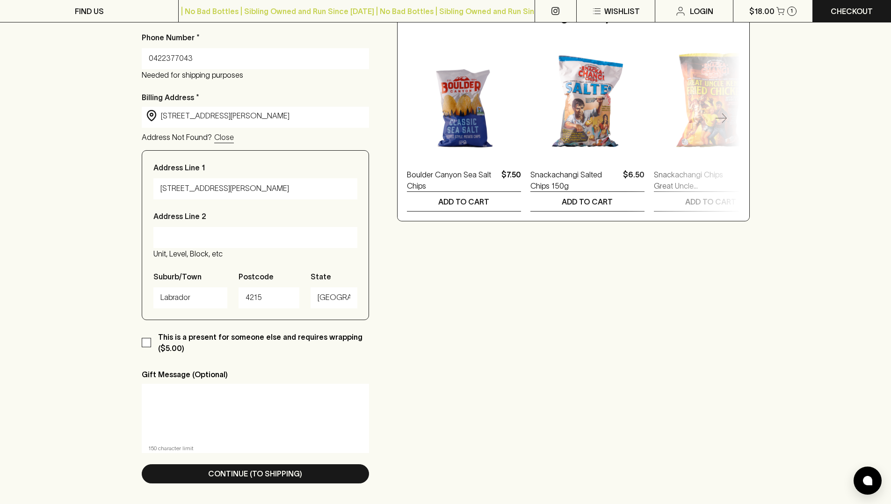
type input "[STREET_ADDRESS][PERSON_NAME]"
click at [178, 406] on textarea at bounding box center [255, 412] width 214 height 43
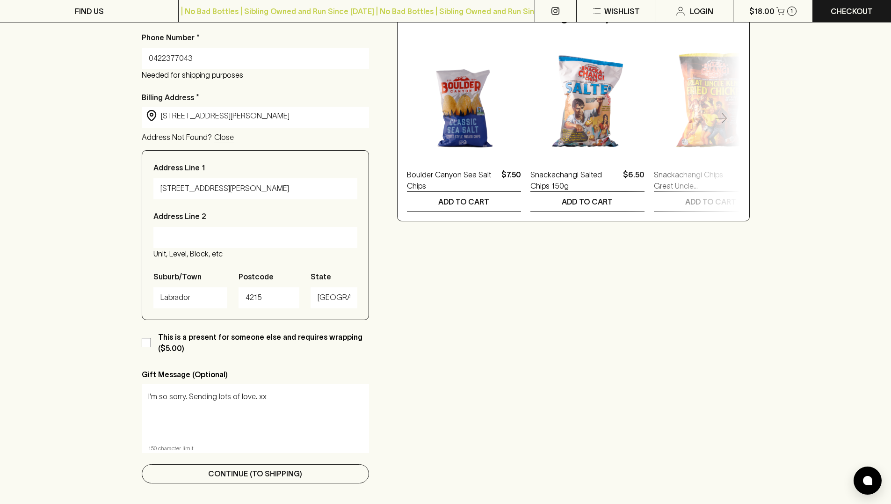
type textarea "I'm so sorry. Sending lots of love. xx"
click at [236, 469] on p "Continue (To Shipping)" at bounding box center [255, 473] width 94 height 11
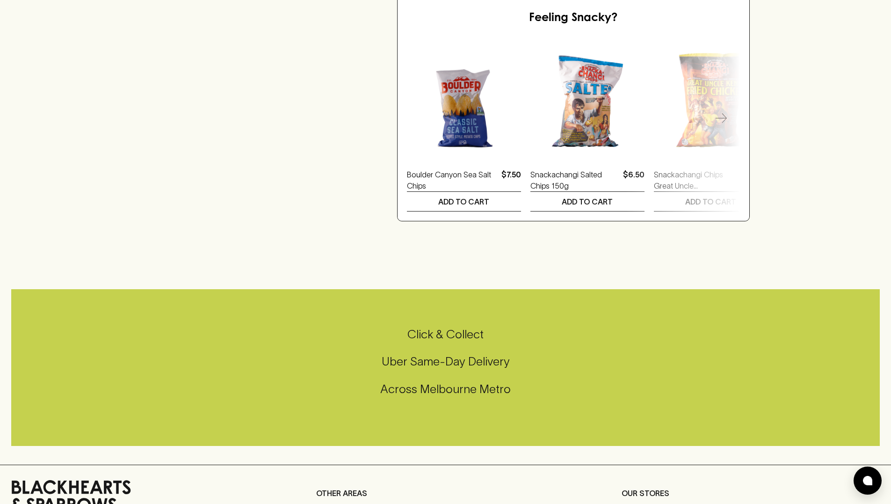
scroll to position [0, 0]
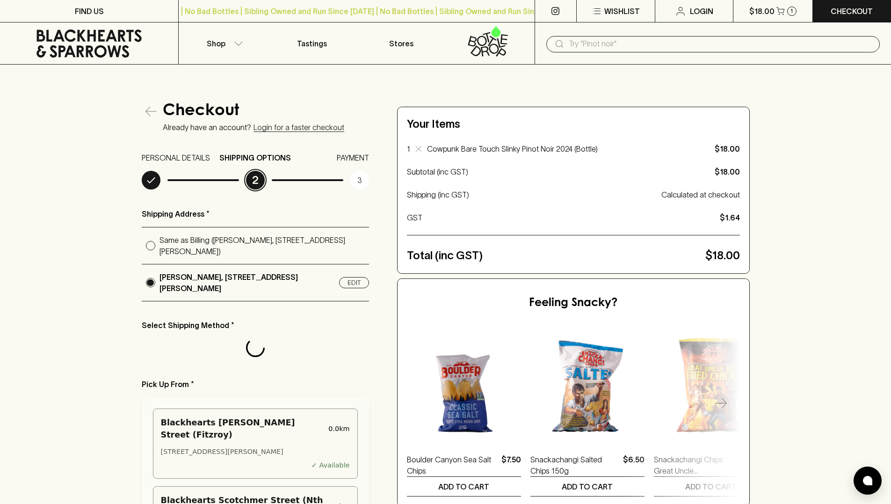
radio input "true"
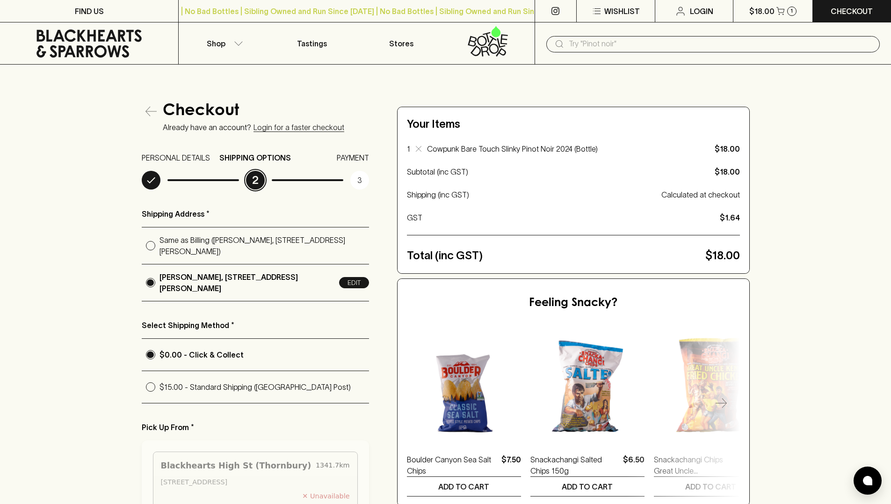
click at [357, 280] on button "Edit" at bounding box center [354, 282] width 30 height 11
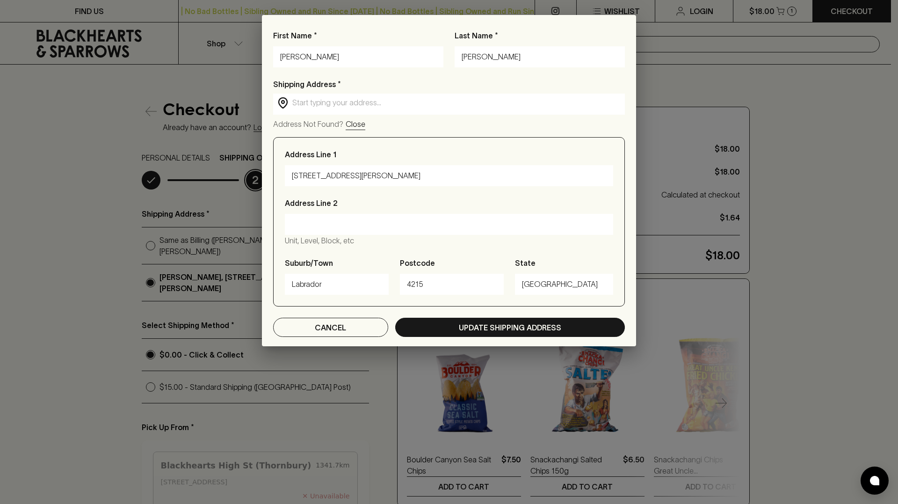
click at [346, 116] on div "Shipping Address * ​ ​ Address Not Found? Close" at bounding box center [449, 104] width 352 height 51
click at [348, 107] on input "text" at bounding box center [456, 102] width 328 height 11
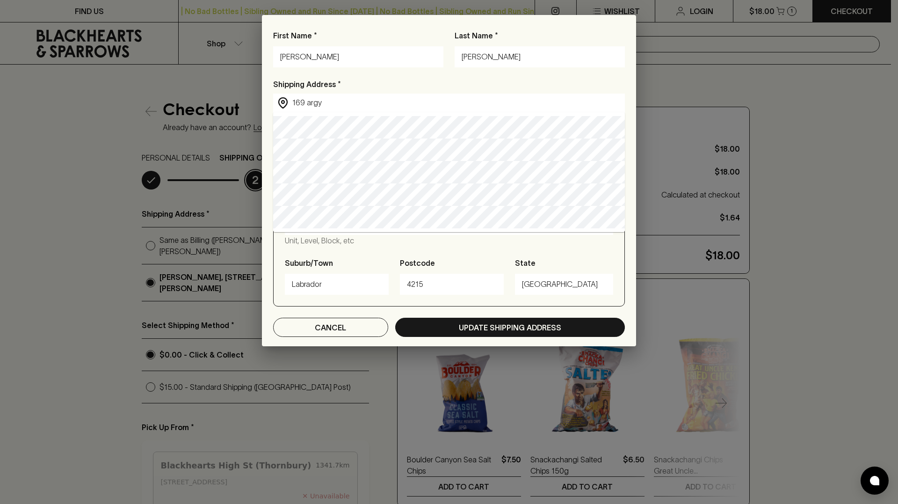
type input "[STREET_ADDRESS]"
type input "Fitzroy"
type input "3065"
type input "Victoria"
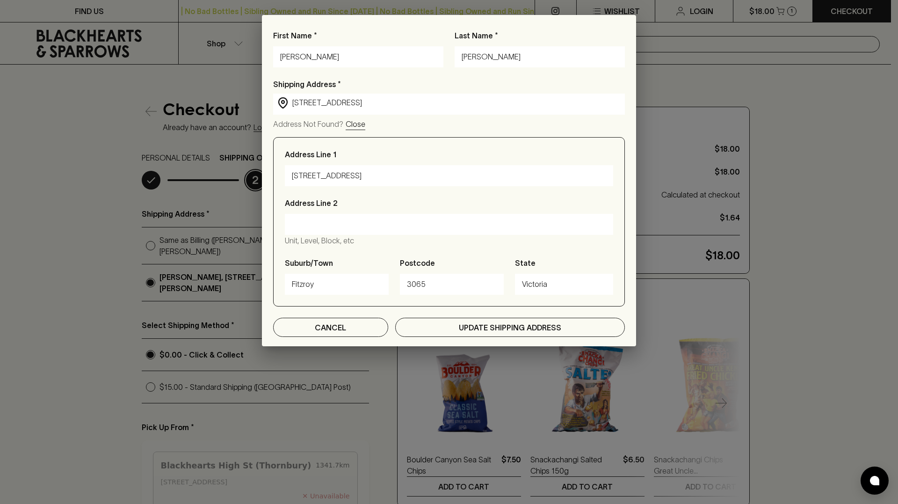
type input "[STREET_ADDRESS]"
click at [451, 325] on button "Update Shipping Address" at bounding box center [510, 327] width 230 height 19
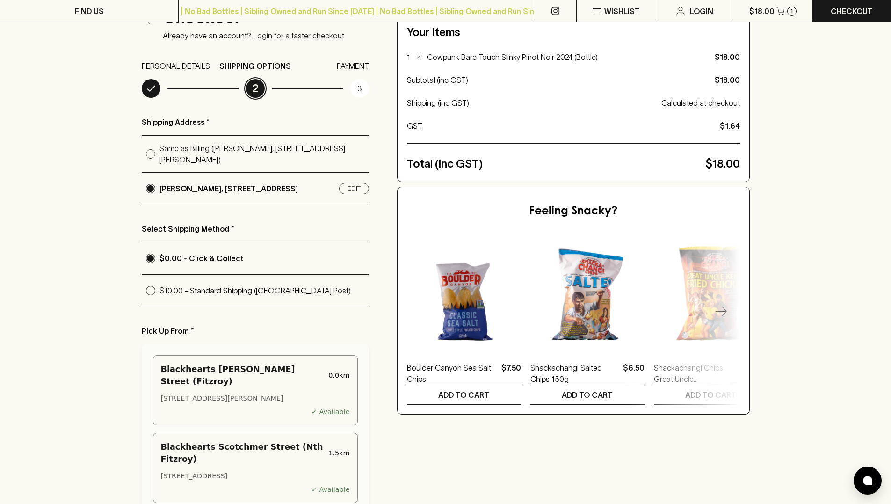
scroll to position [92, 0]
click at [233, 291] on p "$10.00 - Standard Shipping ([GEOGRAPHIC_DATA] Post)" at bounding box center [264, 289] width 210 height 11
click at [159, 291] on input "$10.00 - Standard Shipping ([GEOGRAPHIC_DATA] Post)" at bounding box center [151, 290] width 18 height 18
radio input "true"
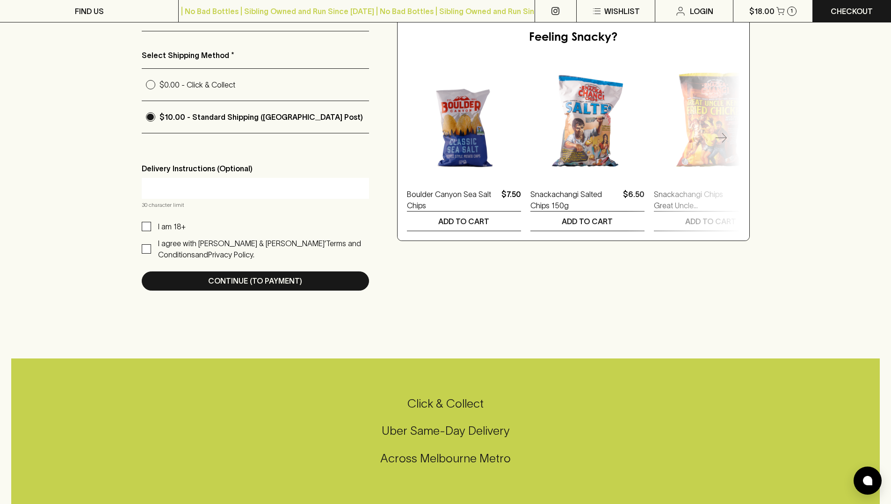
scroll to position [266, 0]
click at [152, 228] on span "I am 18+" at bounding box center [168, 225] width 35 height 11
click at [151, 228] on input "I am 18+" at bounding box center [146, 225] width 9 height 9
checkbox input "true"
click at [149, 257] on label "I agree with [PERSON_NAME] & [PERSON_NAME]’ Terms and Conditions and Privacy Po…" at bounding box center [255, 248] width 227 height 22
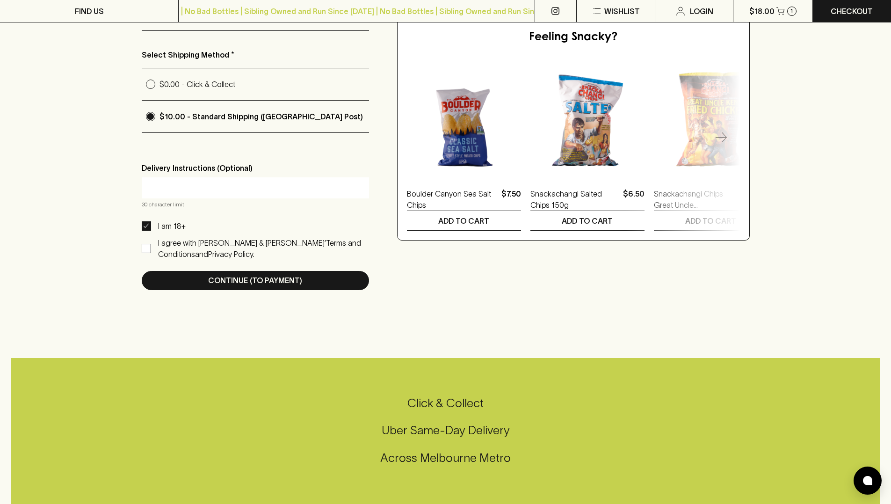
click at [149, 253] on input "I agree with [PERSON_NAME] & [PERSON_NAME]’ Terms and Conditions and Privacy Po…" at bounding box center [146, 248] width 9 height 9
checkbox input "true"
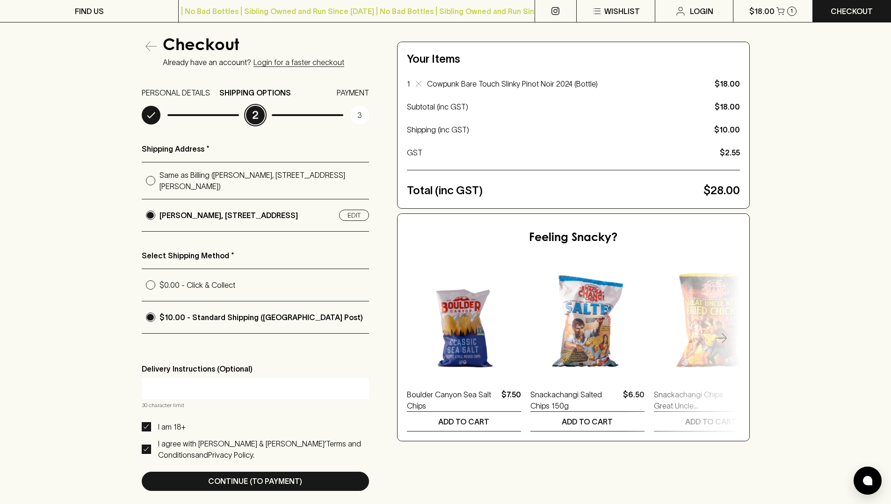
scroll to position [151, 0]
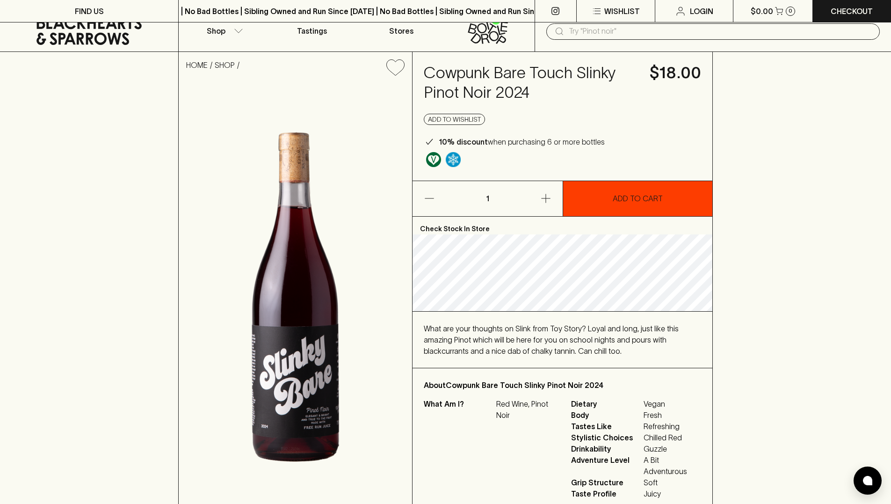
scroll to position [187, 0]
